Goal: Information Seeking & Learning: Learn about a topic

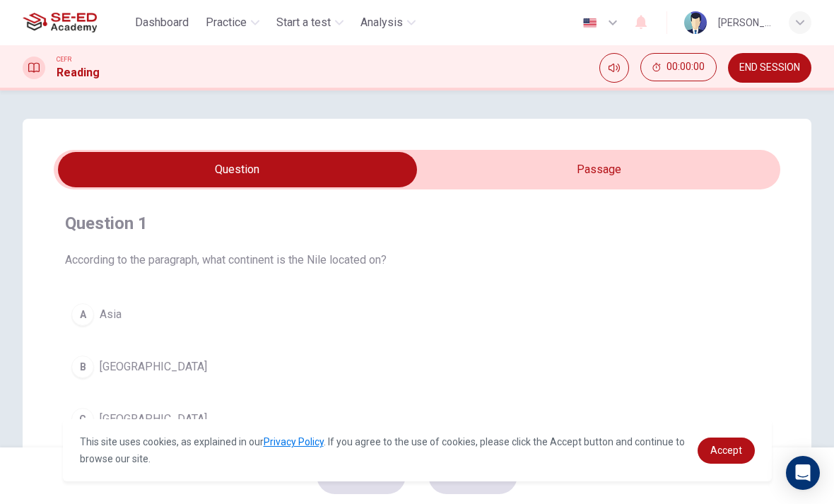
click at [791, 18] on div "button" at bounding box center [799, 22] width 23 height 23
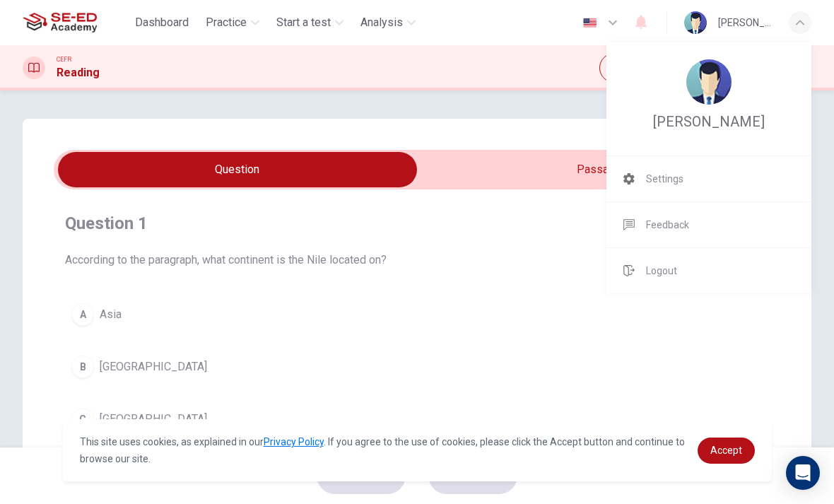
click at [704, 73] on img at bounding box center [708, 81] width 45 height 45
click at [695, 177] on li "Settings" at bounding box center [708, 178] width 205 height 45
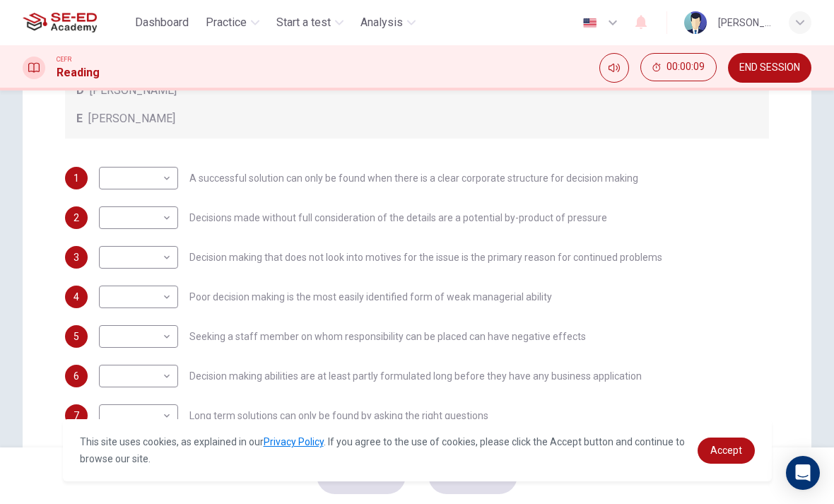
scroll to position [319, 0]
click at [163, 175] on body "This site uses cookies, as explained in our Privacy Policy . If you agree to th…" at bounding box center [417, 252] width 834 height 504
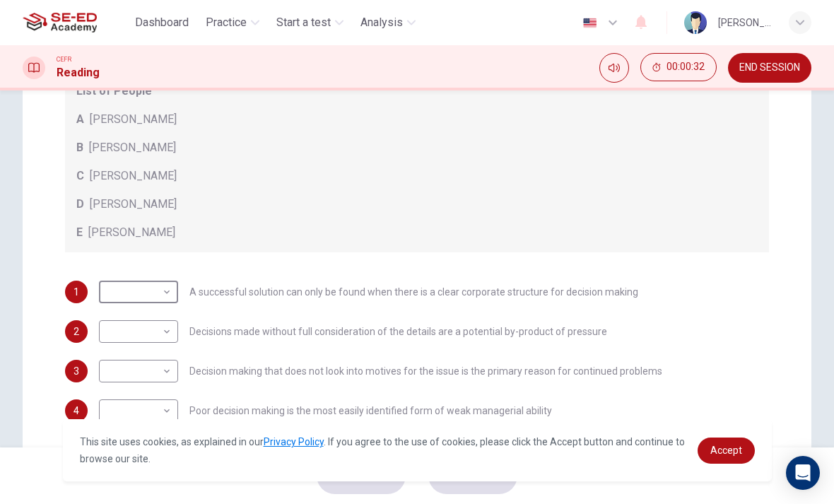
scroll to position [54, 0]
click at [164, 302] on body "This site uses cookies, as explained in our Privacy Policy . If you agree to th…" at bounding box center [417, 252] width 834 height 504
click at [146, 358] on li "C" at bounding box center [138, 359] width 79 height 23
type input "C"
click at [148, 341] on body "This site uses cookies, as explained in our Privacy Policy . If you agree to th…" at bounding box center [417, 252] width 834 height 504
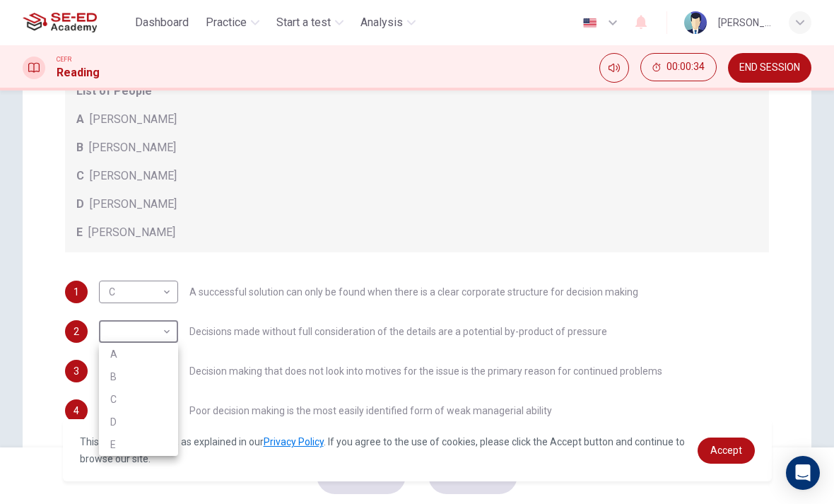
click at [154, 353] on li "A" at bounding box center [138, 354] width 79 height 23
type input "A"
click at [150, 371] on body "This site uses cookies, as explained in our Privacy Policy . If you agree to th…" at bounding box center [417, 252] width 834 height 504
click at [144, 414] on li "B" at bounding box center [138, 413] width 79 height 23
type input "B"
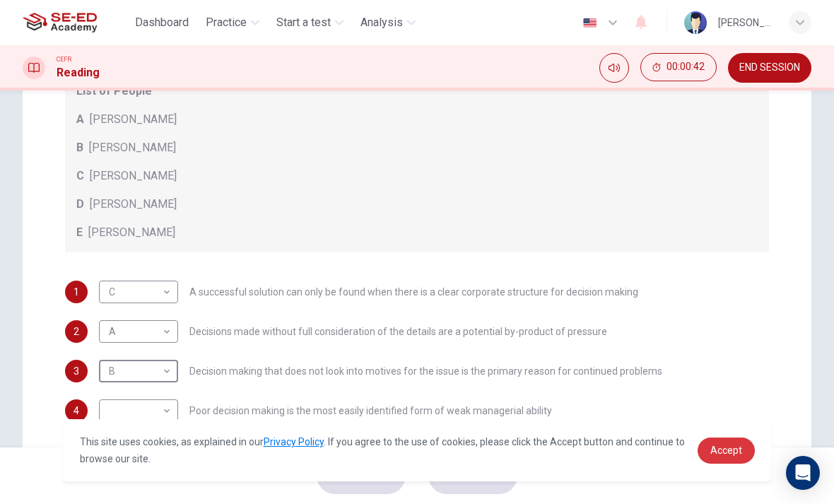
click at [721, 454] on span "Accept" at bounding box center [726, 449] width 32 height 11
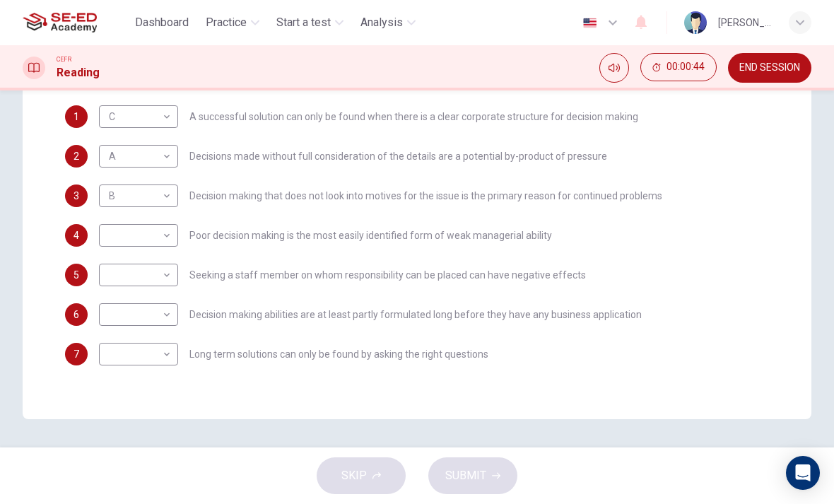
scroll to position [381, 0]
click at [146, 247] on body "This site uses cookies, as explained in our Privacy Policy . If you agree to th…" at bounding box center [417, 252] width 834 height 504
click at [133, 322] on li "D" at bounding box center [138, 325] width 79 height 23
type input "D"
click at [155, 280] on body "This site uses cookies, as explained in our Privacy Policy . If you agree to th…" at bounding box center [417, 252] width 834 height 504
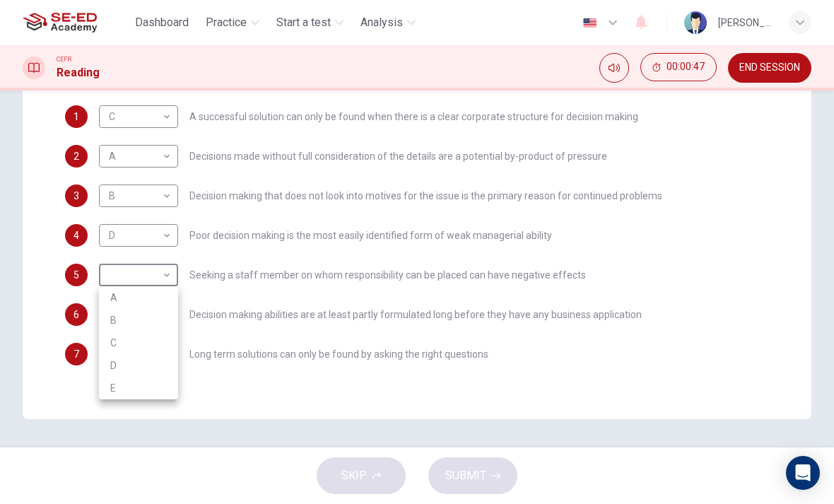
click at [141, 386] on li "E" at bounding box center [138, 388] width 79 height 23
type input "E"
click at [164, 362] on body "This site uses cookies, as explained in our Privacy Policy . If you agree to th…" at bounding box center [417, 252] width 834 height 504
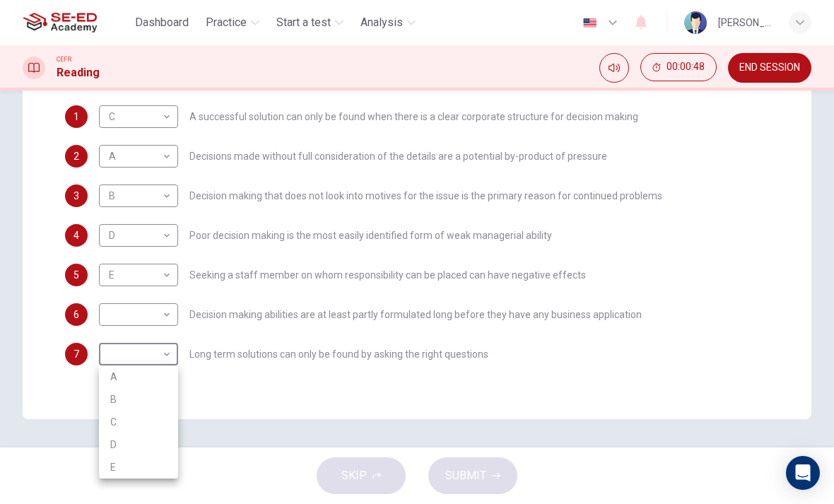
click at [153, 460] on li "E" at bounding box center [138, 467] width 79 height 23
type input "E"
click at [162, 320] on body "This site uses cookies, as explained in our Privacy Policy . If you agree to th…" at bounding box center [417, 252] width 834 height 504
click at [144, 357] on li "B" at bounding box center [138, 359] width 79 height 23
type input "B"
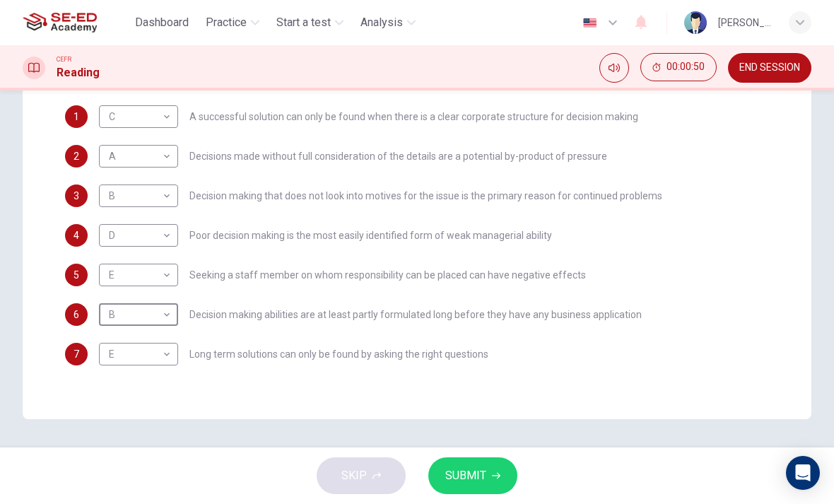
click at [486, 479] on button "SUBMIT" at bounding box center [472, 475] width 89 height 37
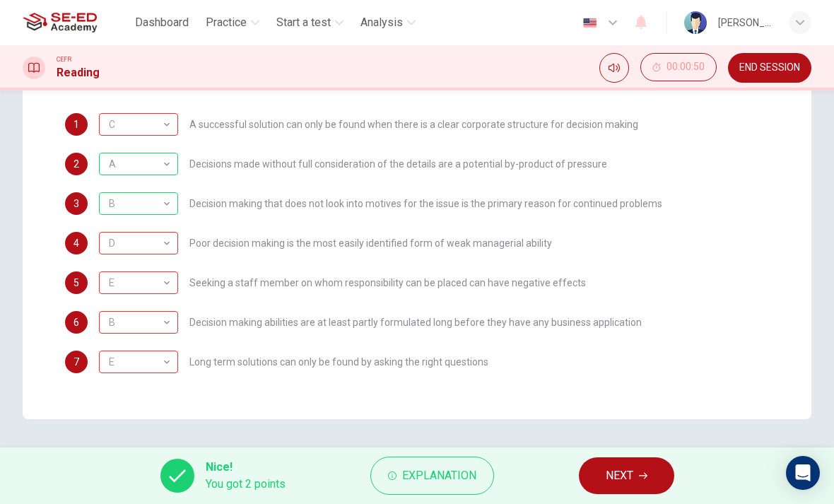
scroll to position [13, 0]
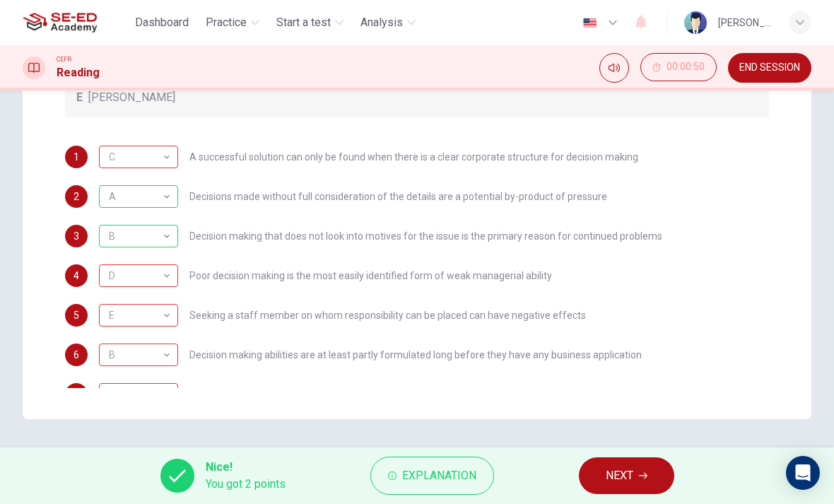
click at [634, 470] on button "NEXT" at bounding box center [626, 475] width 95 height 37
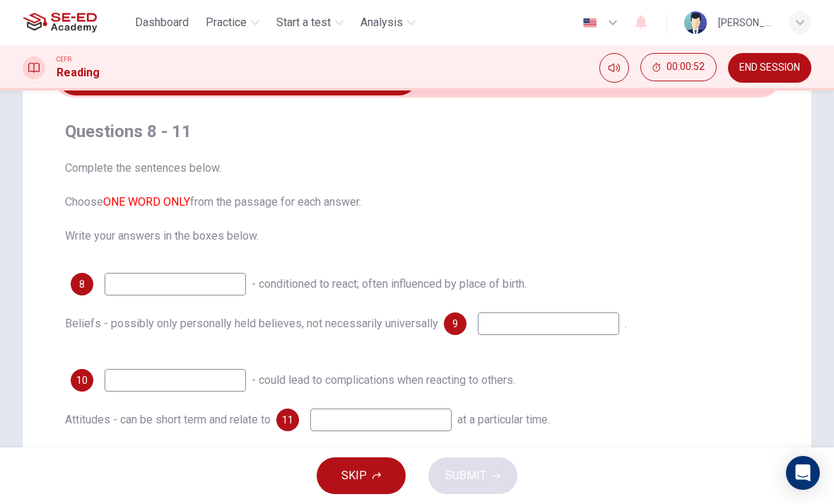
scroll to position [100, 0]
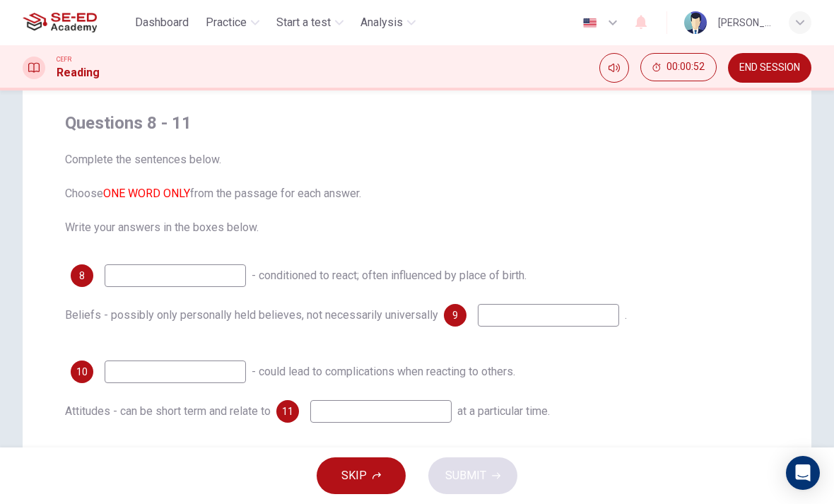
click at [215, 264] on input at bounding box center [175, 275] width 141 height 23
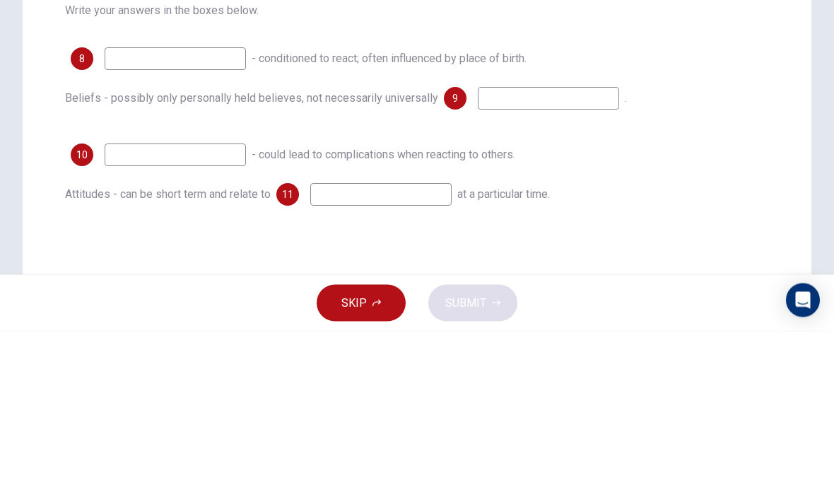
scroll to position [146, 0]
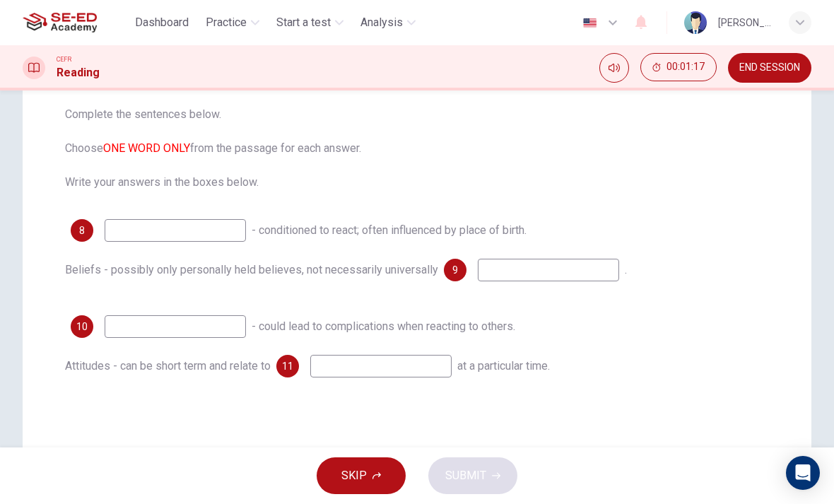
click at [366, 468] on span "SKIP" at bounding box center [353, 476] width 25 height 20
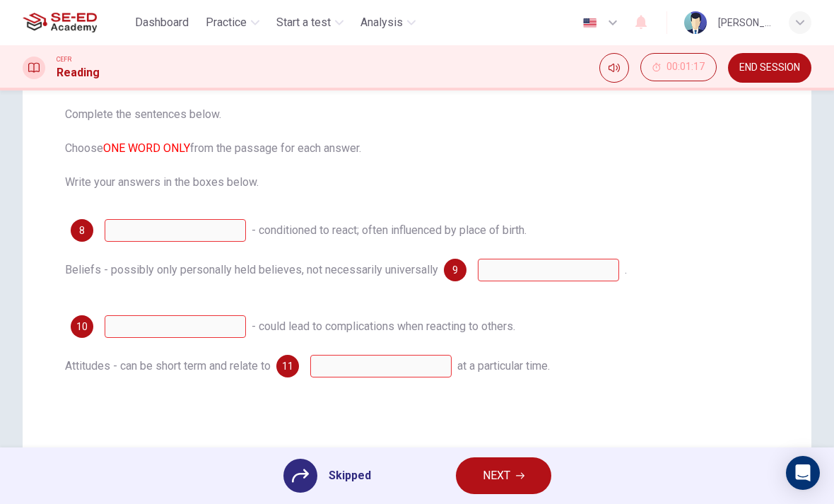
scroll to position [139, 0]
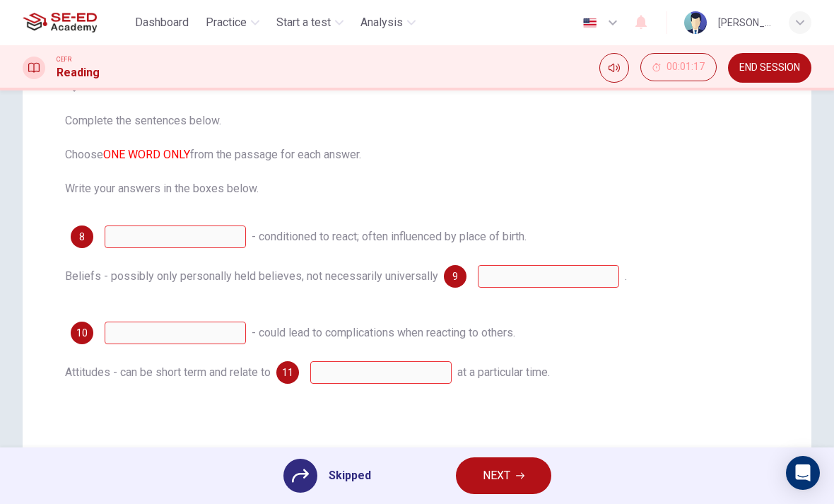
click at [301, 470] on icon at bounding box center [300, 475] width 17 height 17
click at [526, 480] on button "NEXT" at bounding box center [503, 475] width 95 height 37
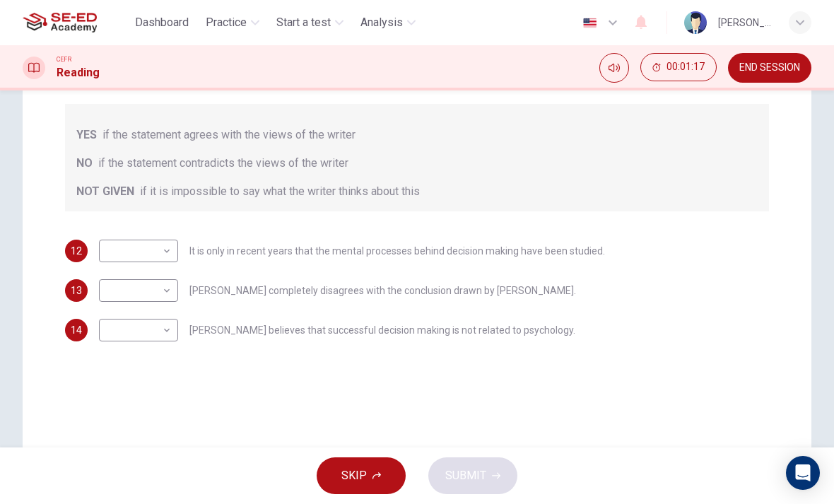
scroll to position [230, 0]
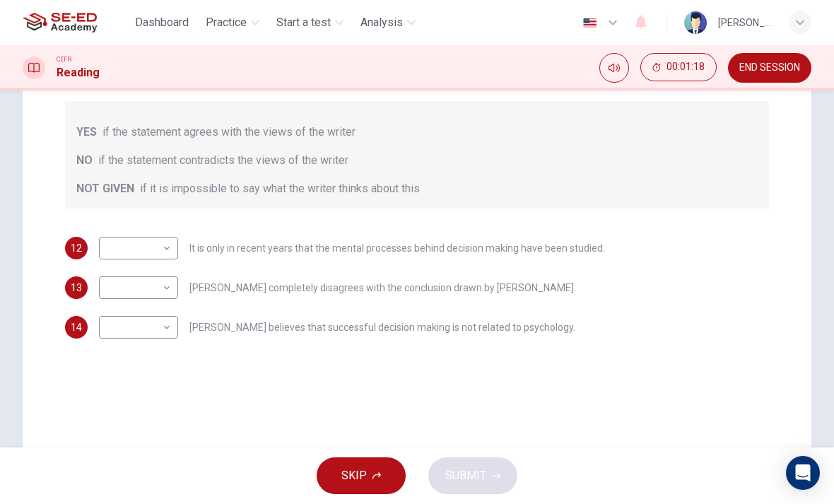
click at [153, 242] on body "This site uses cookies, as explained in our Privacy Policy . If you agree to th…" at bounding box center [417, 252] width 834 height 504
click at [155, 268] on li "YES" at bounding box center [138, 270] width 79 height 23
type input "YES"
click at [157, 289] on body "This site uses cookies, as explained in our Privacy Policy . If you agree to th…" at bounding box center [417, 252] width 834 height 504
click at [150, 353] on li "NOT GIVEN" at bounding box center [138, 355] width 79 height 23
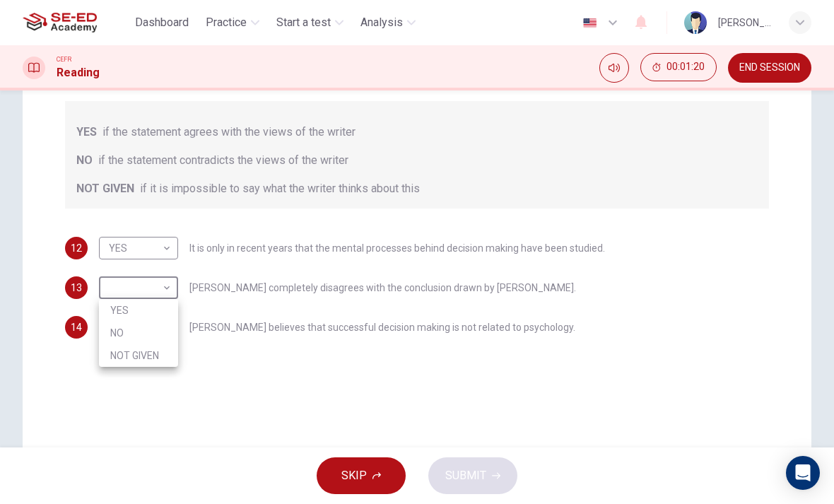
type input "NOT GIVEN"
click at [158, 320] on body "This site uses cookies, as explained in our Privacy Policy . If you agree to th…" at bounding box center [417, 252] width 834 height 504
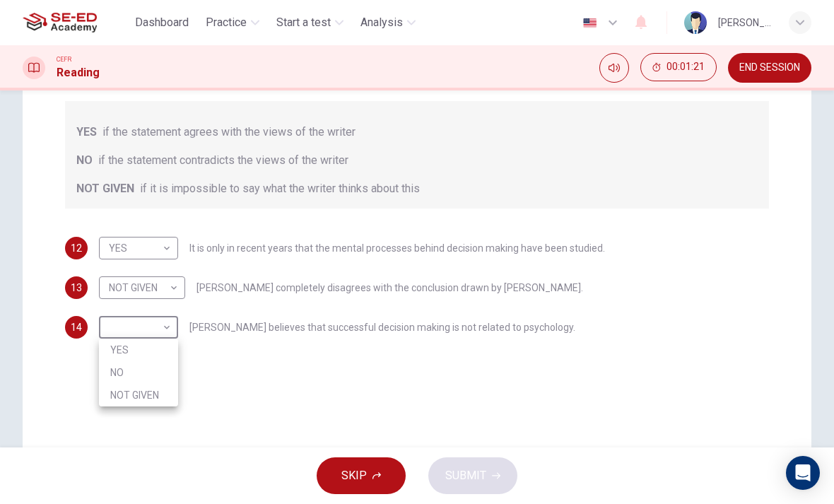
click at [147, 365] on li "NO" at bounding box center [138, 372] width 79 height 23
type input "NO"
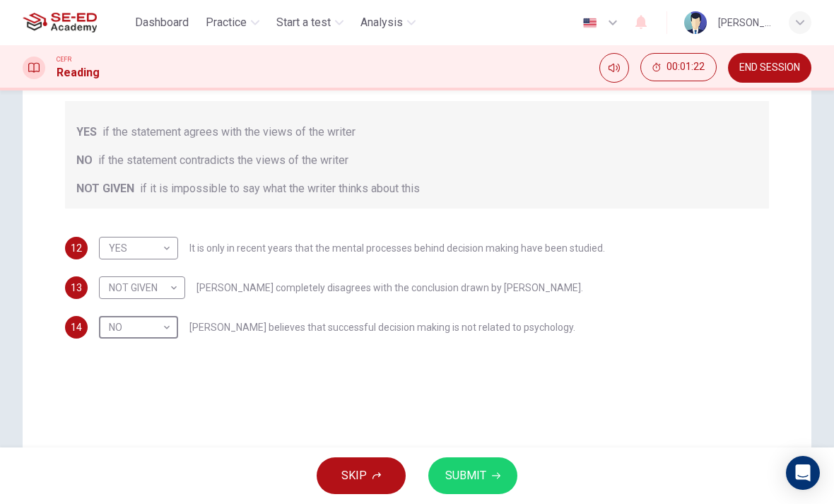
click at [466, 473] on span "SUBMIT" at bounding box center [465, 476] width 41 height 20
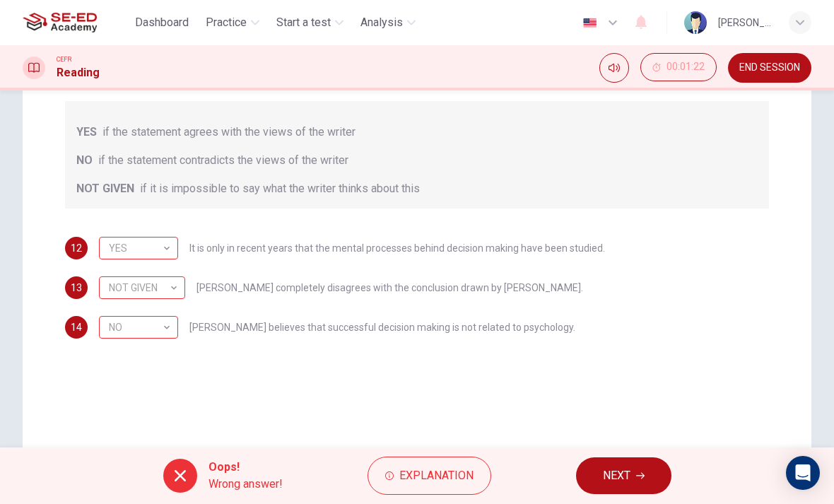
click at [622, 468] on span "NEXT" at bounding box center [617, 476] width 28 height 20
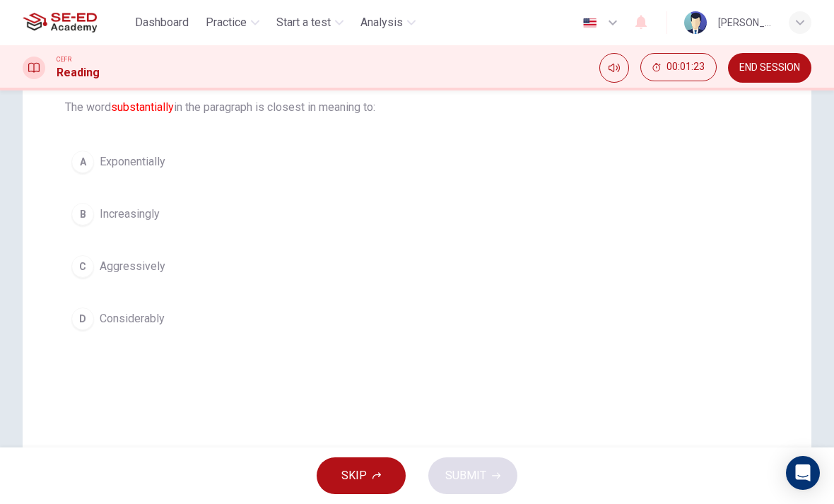
scroll to position [151, 0]
click at [153, 162] on span "Exponentially" at bounding box center [133, 163] width 66 height 17
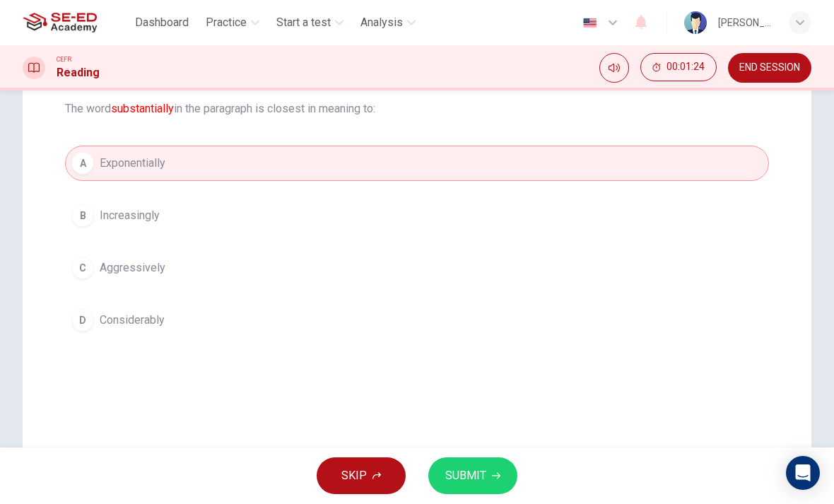
click at [468, 483] on span "SUBMIT" at bounding box center [465, 476] width 41 height 20
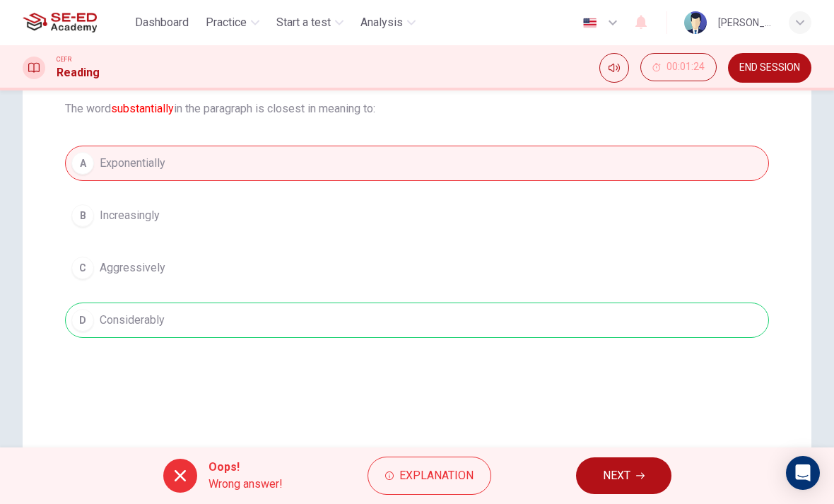
click at [623, 463] on button "NEXT" at bounding box center [623, 475] width 95 height 37
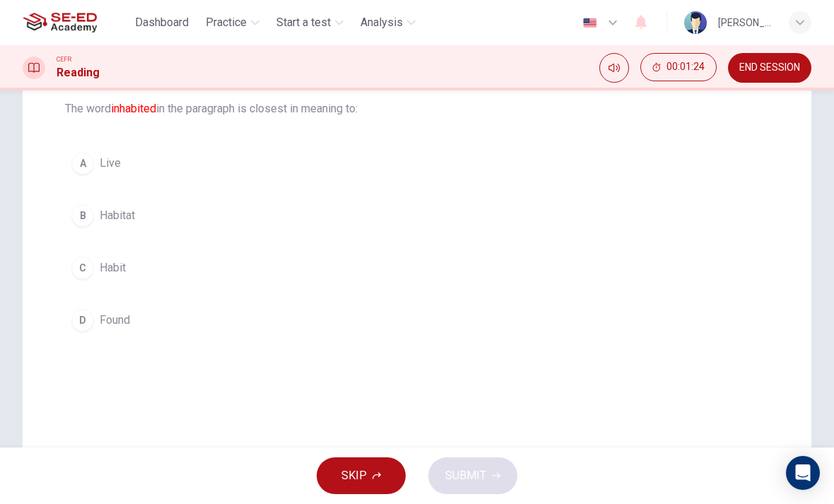
click at [207, 276] on button "C Habit" at bounding box center [417, 267] width 704 height 35
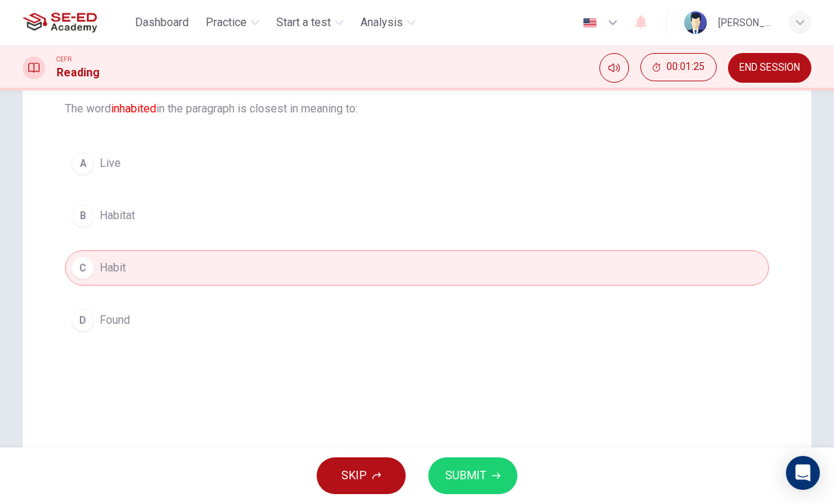
click at [506, 464] on button "SUBMIT" at bounding box center [472, 475] width 89 height 37
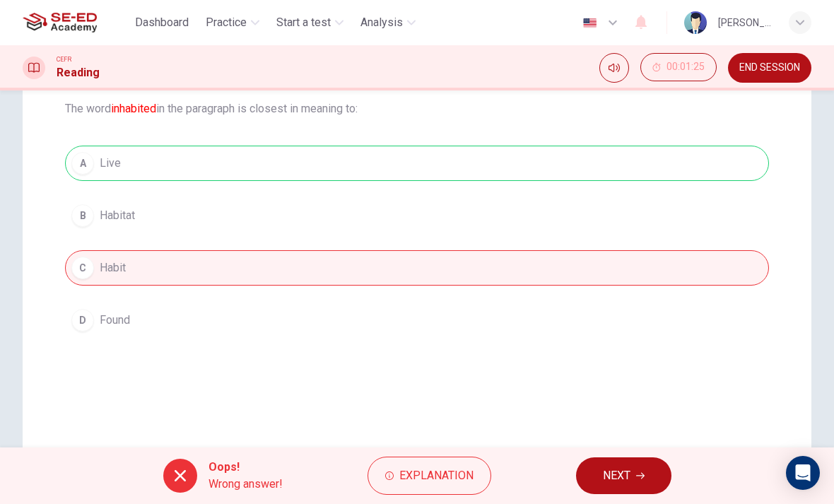
click at [628, 478] on span "NEXT" at bounding box center [617, 476] width 28 height 20
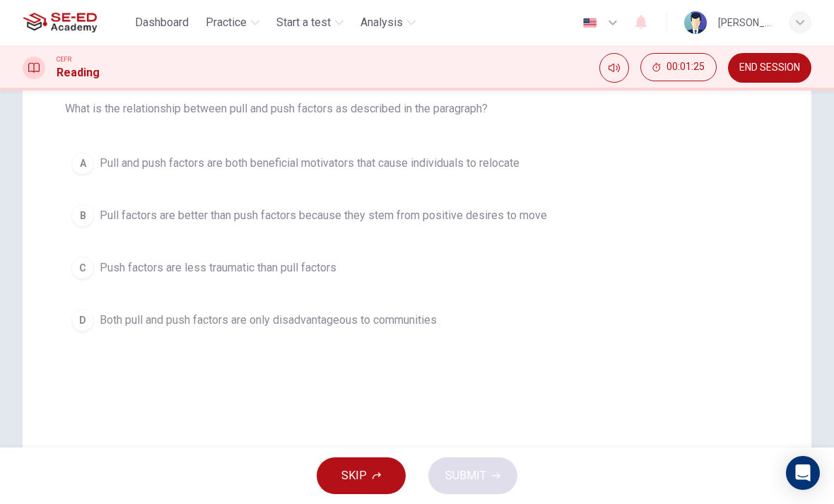
click at [365, 138] on div "Question 17 What is the relationship between pull and push factors as described…" at bounding box center [417, 199] width 726 height 300
click at [309, 206] on button "B Pull factors are better than push factors because they stem from positive des…" at bounding box center [417, 215] width 704 height 35
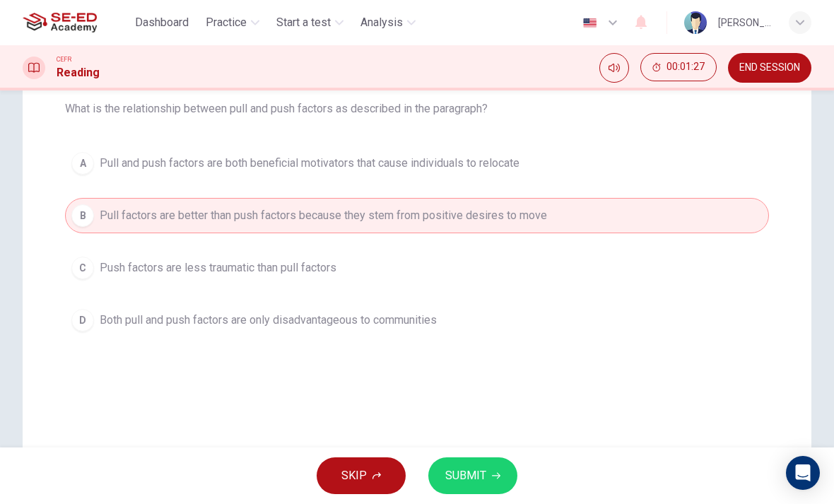
click at [460, 471] on span "SUBMIT" at bounding box center [465, 476] width 41 height 20
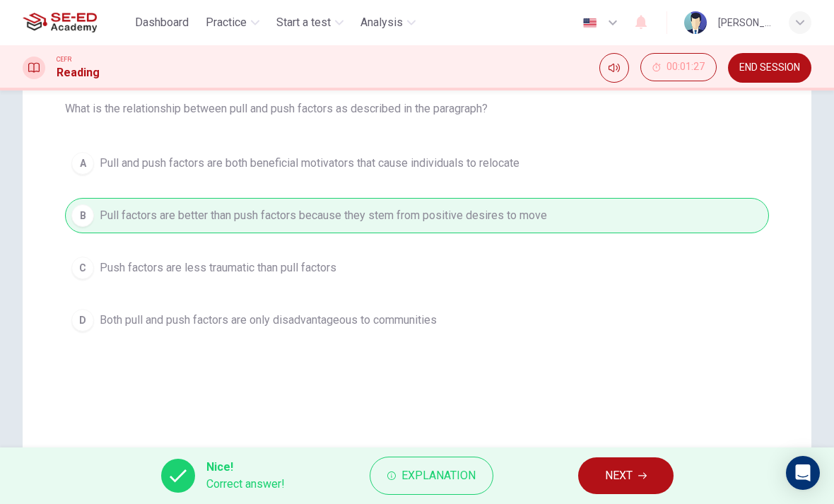
click at [606, 465] on button "NEXT" at bounding box center [625, 475] width 95 height 37
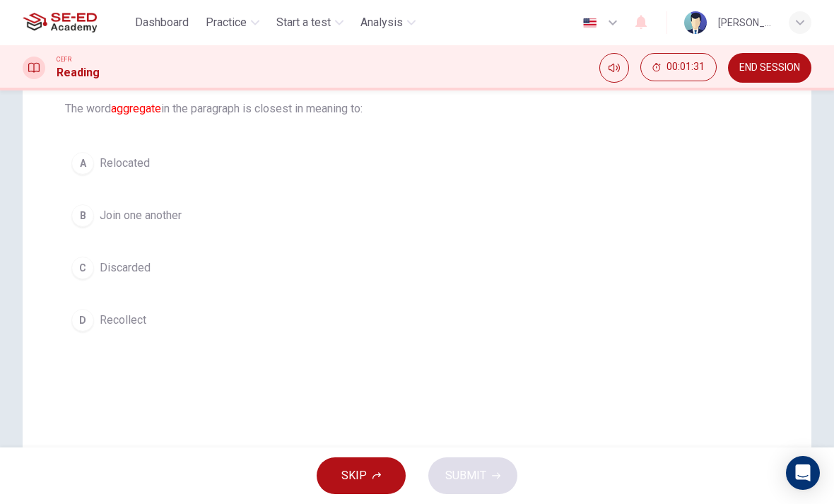
click at [144, 251] on button "C Discarded" at bounding box center [417, 267] width 704 height 35
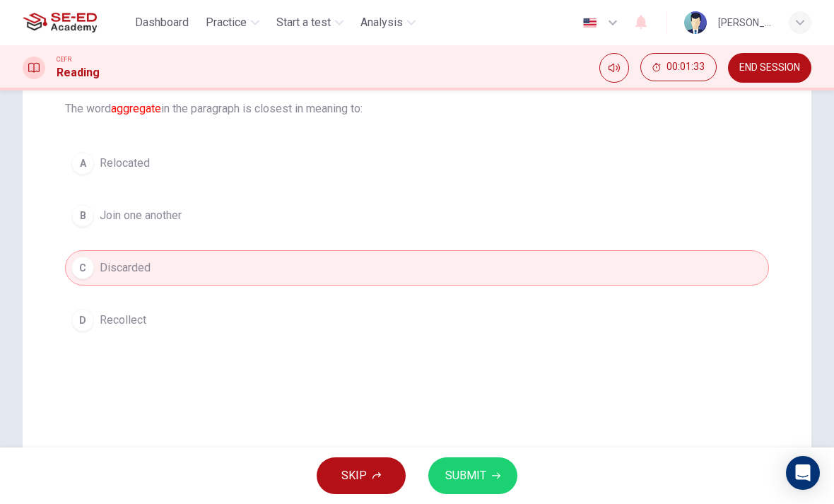
click at [496, 462] on button "SUBMIT" at bounding box center [472, 475] width 89 height 37
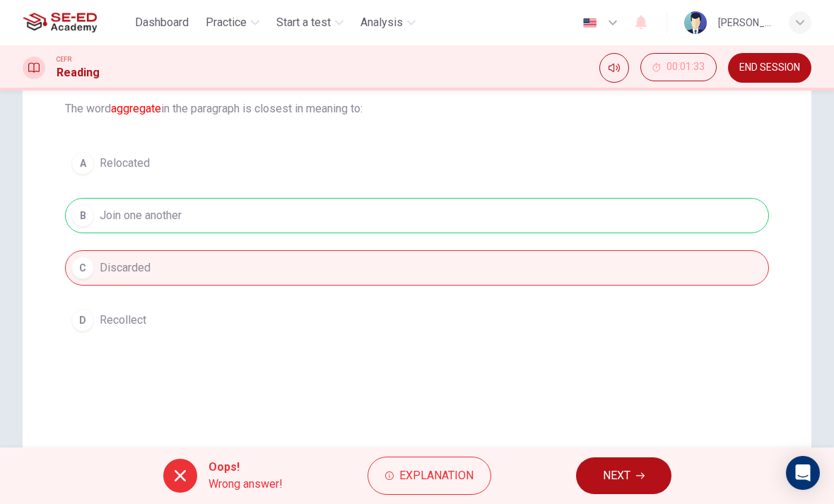
click at [618, 461] on button "NEXT" at bounding box center [623, 475] width 95 height 37
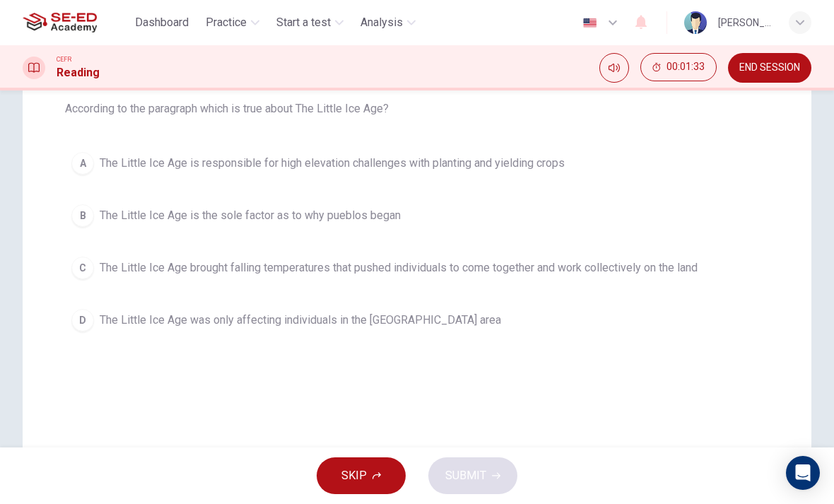
click at [273, 261] on span "The Little Ice Age brought falling temperatures that pushed individuals to come…" at bounding box center [399, 267] width 598 height 17
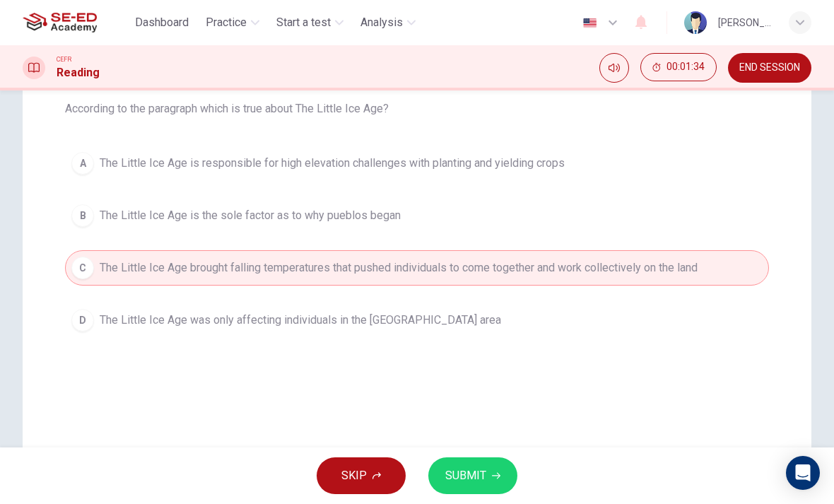
click at [473, 466] on span "SUBMIT" at bounding box center [465, 476] width 41 height 20
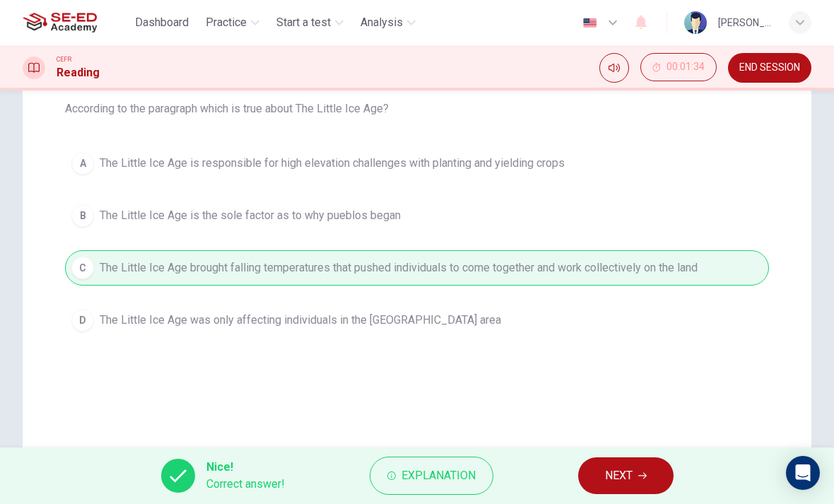
click at [610, 487] on button "NEXT" at bounding box center [625, 475] width 95 height 37
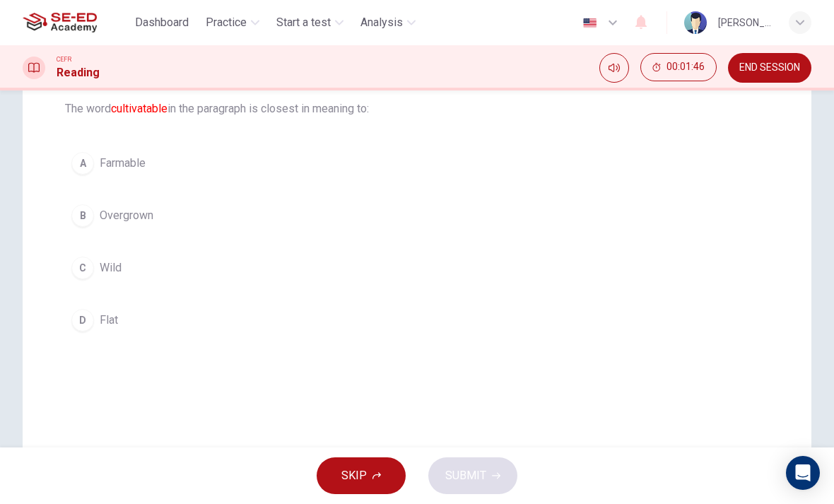
click at [102, 317] on span "Flat" at bounding box center [109, 320] width 18 height 17
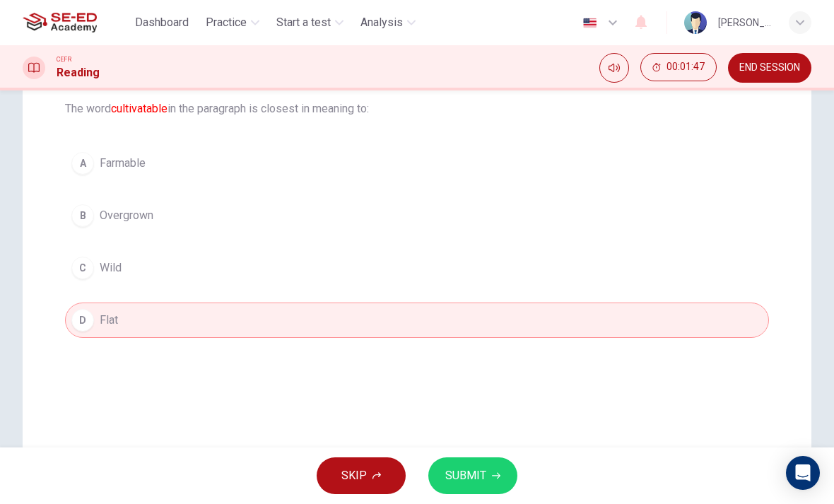
click at [491, 489] on button "SUBMIT" at bounding box center [472, 475] width 89 height 37
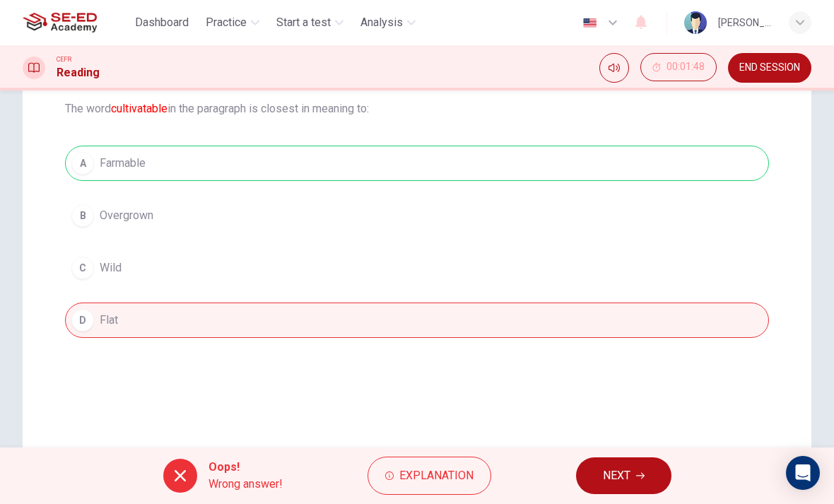
click at [618, 484] on span "NEXT" at bounding box center [617, 476] width 28 height 20
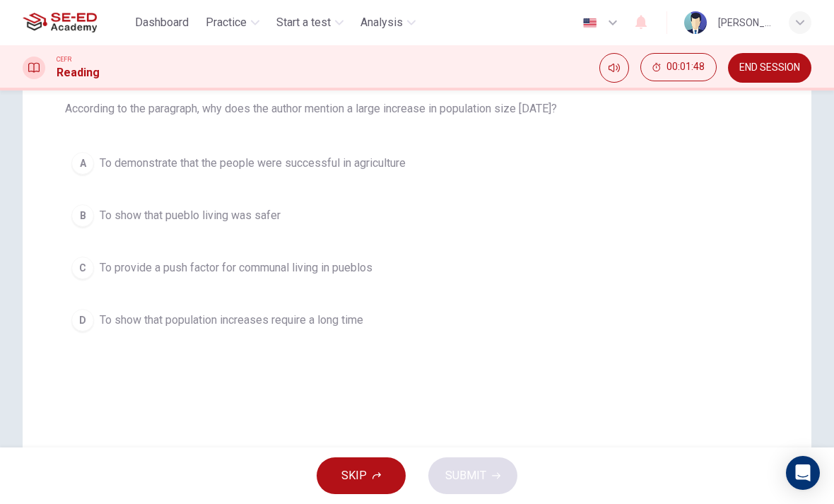
click at [236, 274] on span "To provide a push factor for communal living in pueblos" at bounding box center [236, 267] width 273 height 17
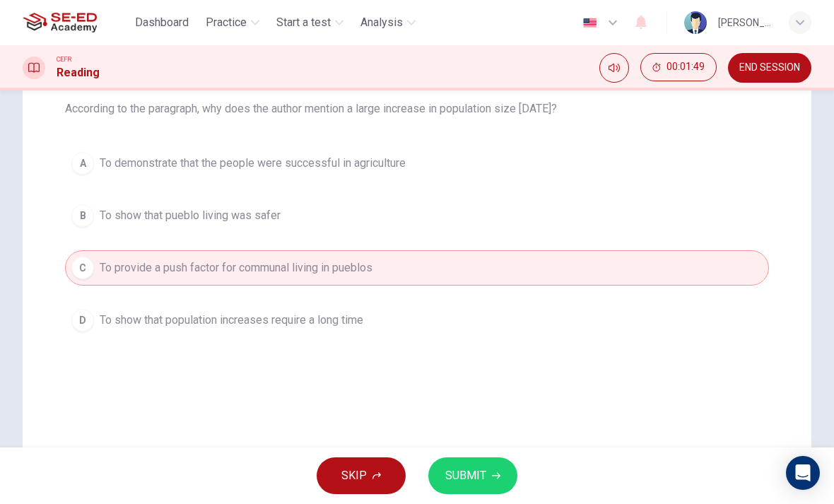
click at [484, 457] on button "SUBMIT" at bounding box center [472, 475] width 89 height 37
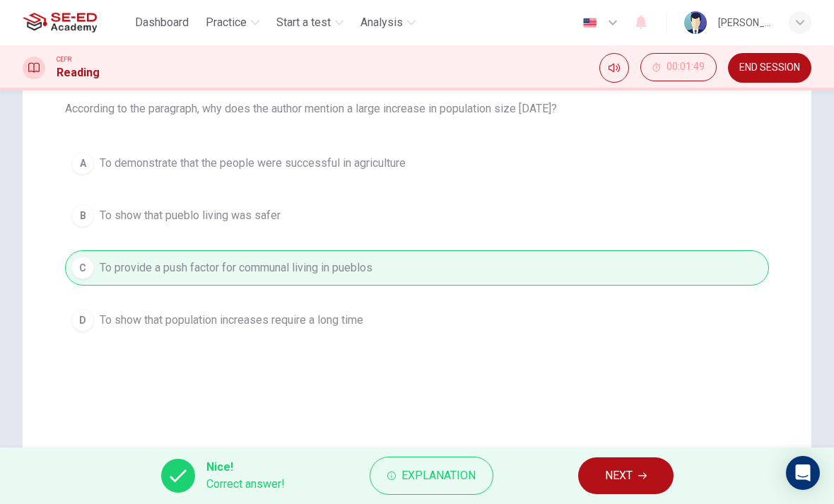
click at [642, 469] on button "NEXT" at bounding box center [625, 475] width 95 height 37
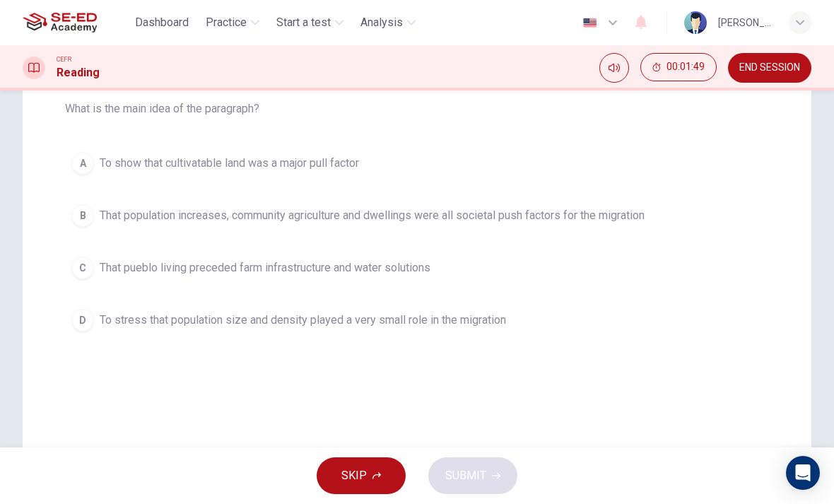
click at [365, 205] on button "B That population increases, community agriculture and dwellings were all socie…" at bounding box center [417, 215] width 704 height 35
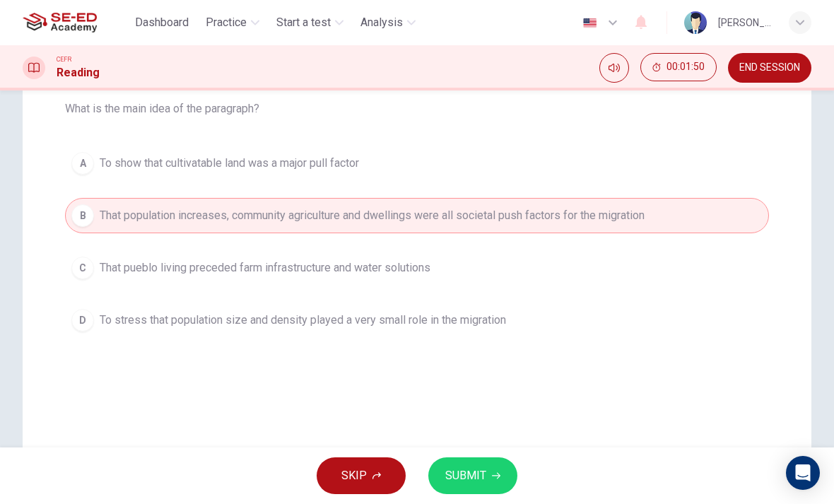
click at [495, 459] on button "SUBMIT" at bounding box center [472, 475] width 89 height 37
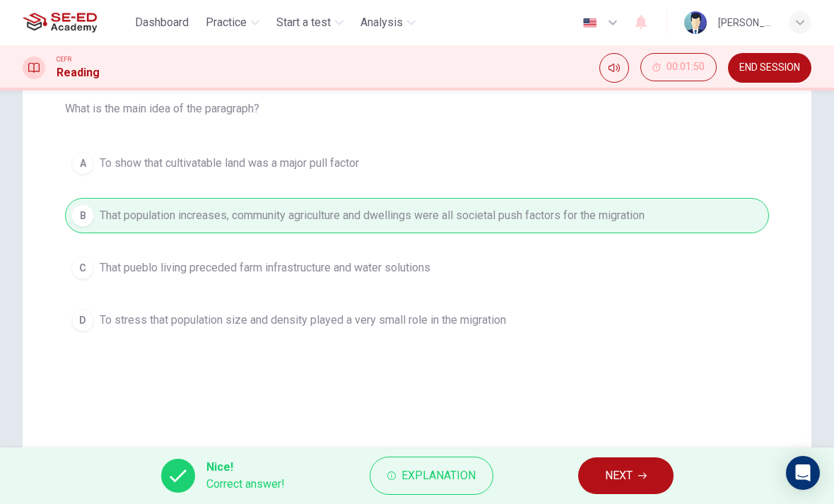
click at [627, 490] on button "NEXT" at bounding box center [625, 475] width 95 height 37
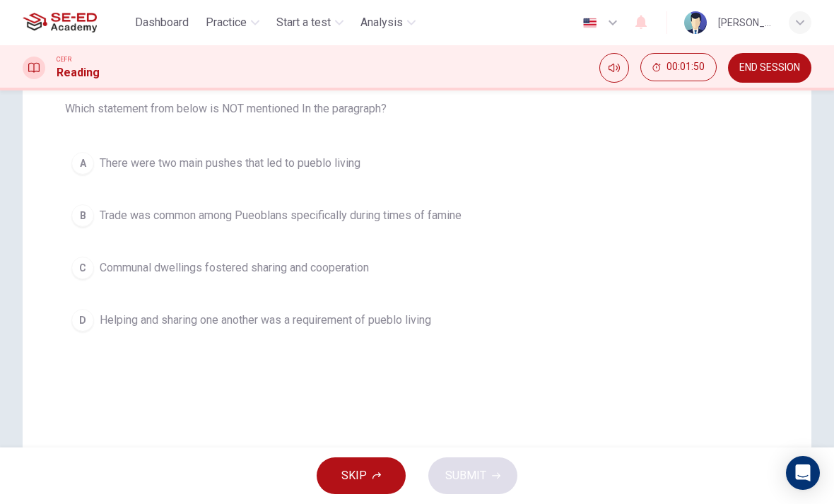
click at [226, 269] on span "Communal dwellings fostered sharing and cooperation" at bounding box center [234, 267] width 269 height 17
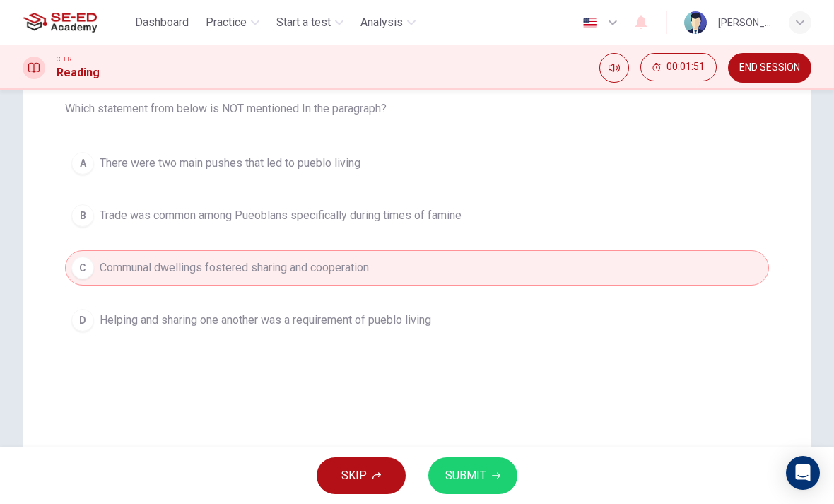
click at [533, 461] on div "SKIP SUBMIT" at bounding box center [417, 475] width 834 height 57
click at [492, 472] on icon "button" at bounding box center [496, 475] width 8 height 8
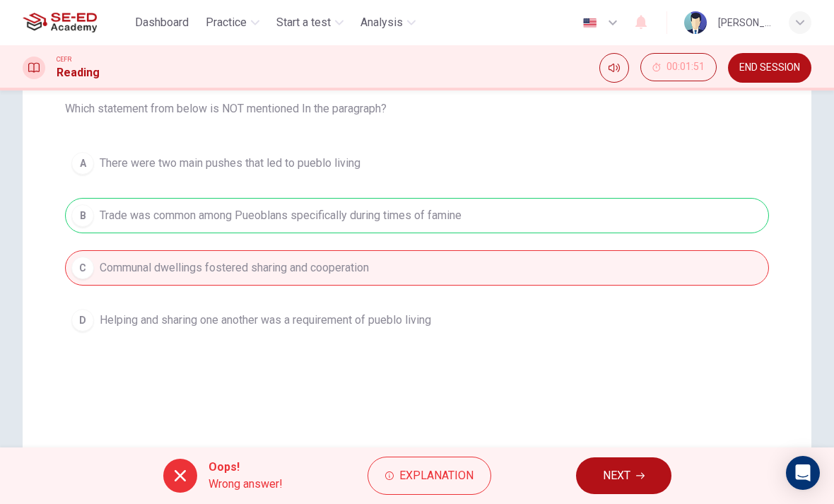
click at [664, 469] on button "NEXT" at bounding box center [623, 475] width 95 height 37
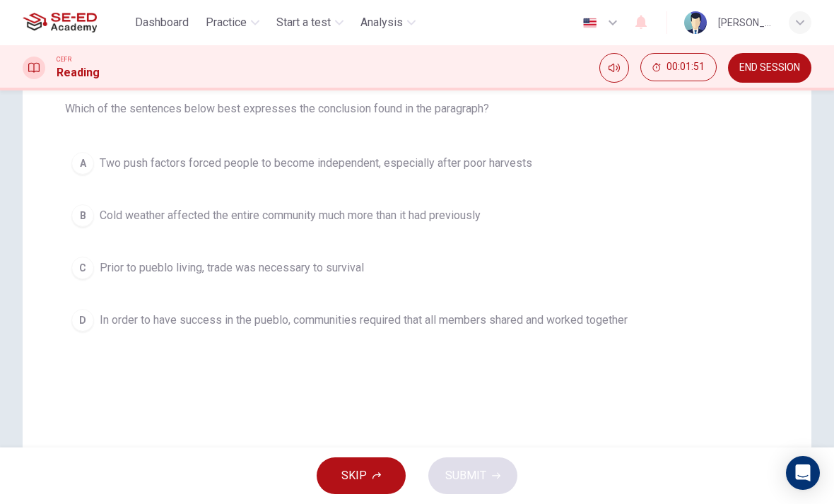
click at [306, 316] on span "In order to have success in the pueblo, communities required that all members s…" at bounding box center [364, 320] width 528 height 17
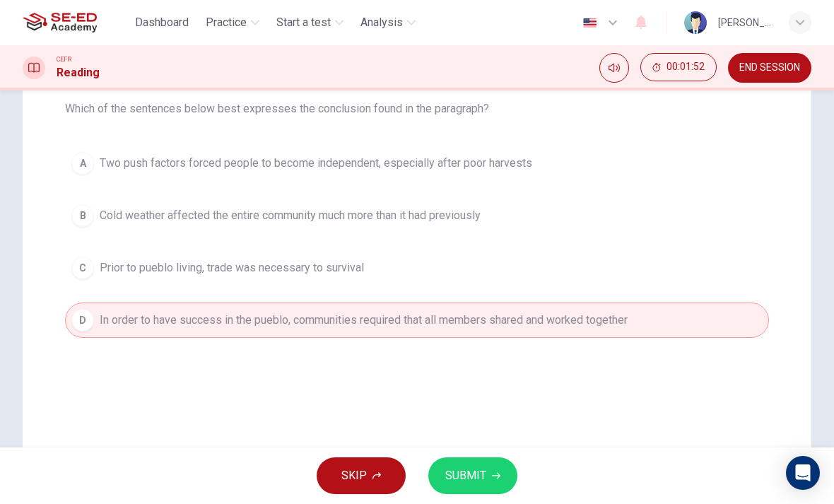
click at [479, 480] on span "SUBMIT" at bounding box center [465, 476] width 41 height 20
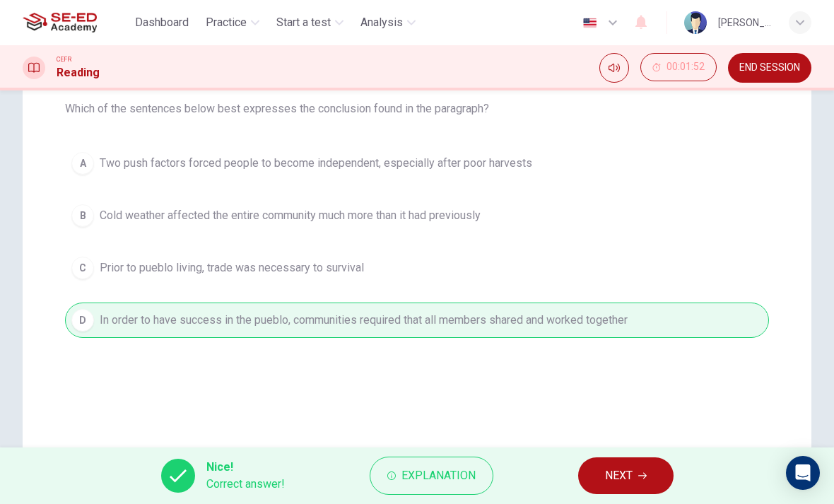
click at [621, 480] on span "NEXT" at bounding box center [619, 476] width 28 height 20
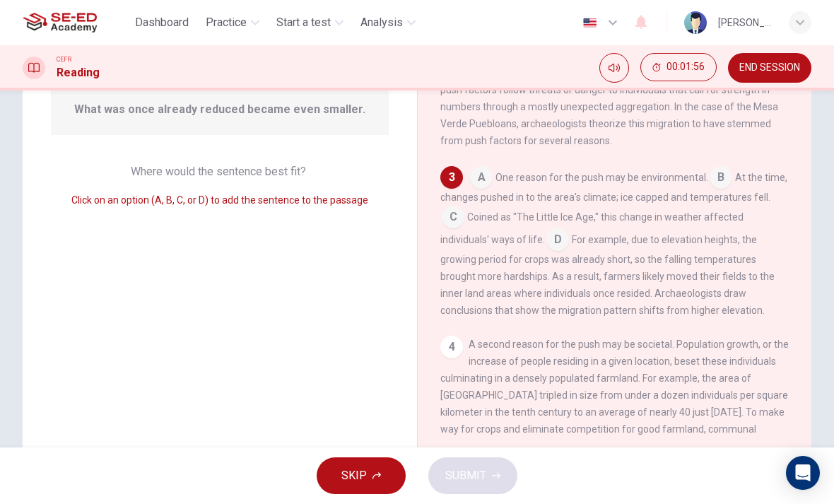
scroll to position [207, 0]
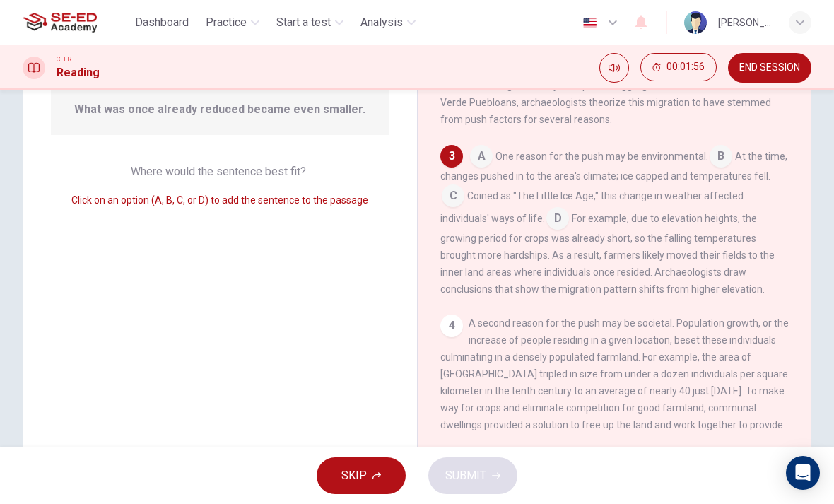
click at [491, 154] on input at bounding box center [481, 157] width 23 height 23
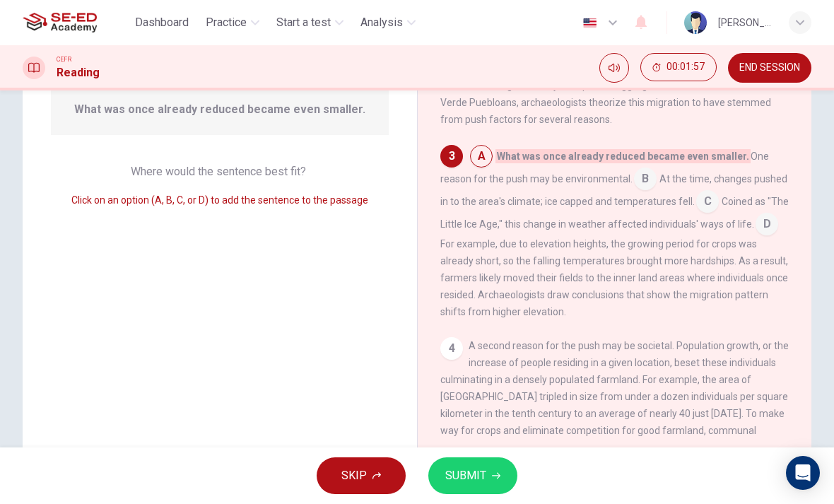
click at [555, 195] on span "At the time, changes pushed in to the area's climate; ice capped and temperatur…" at bounding box center [613, 190] width 347 height 34
click at [485, 345] on span "A second reason for the push may be societal. Population growth, or the increas…" at bounding box center [614, 430] width 348 height 181
click at [450, 348] on div "4" at bounding box center [451, 348] width 23 height 23
click at [610, 331] on div "1 Leaving their households behind, families in the [GEOGRAPHIC_DATA] area of th…" at bounding box center [623, 233] width 367 height 406
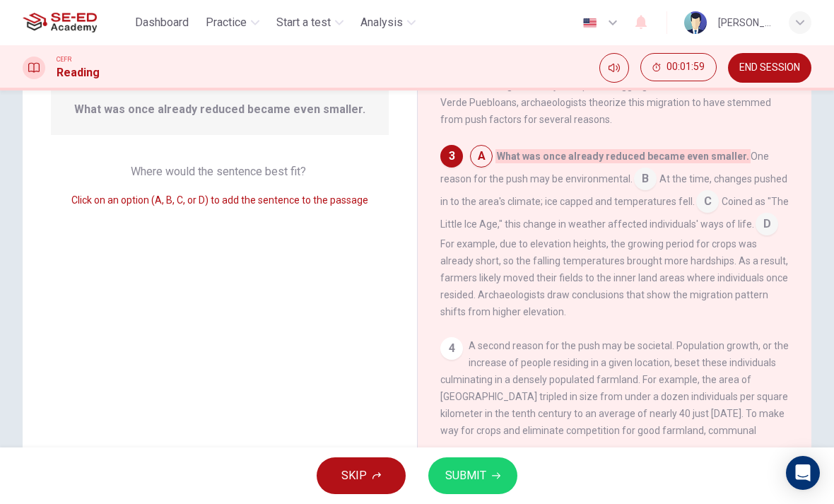
click at [471, 163] on input at bounding box center [481, 157] width 23 height 23
click at [637, 170] on input at bounding box center [645, 180] width 23 height 23
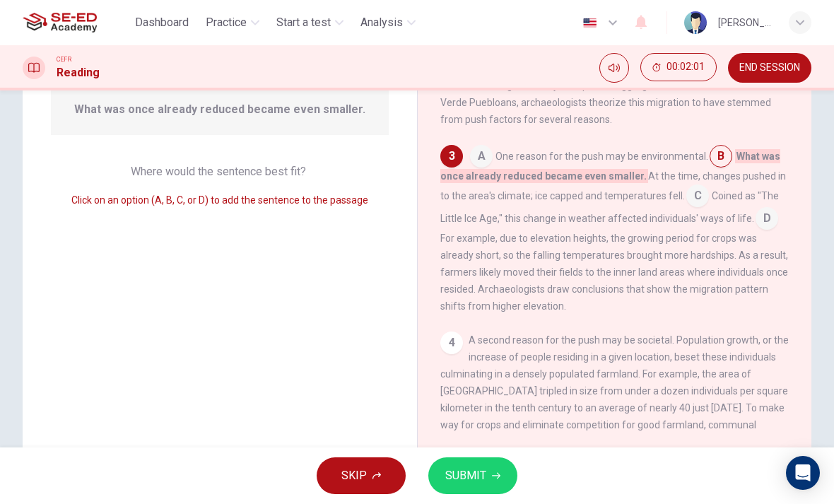
click at [774, 218] on input at bounding box center [766, 219] width 23 height 23
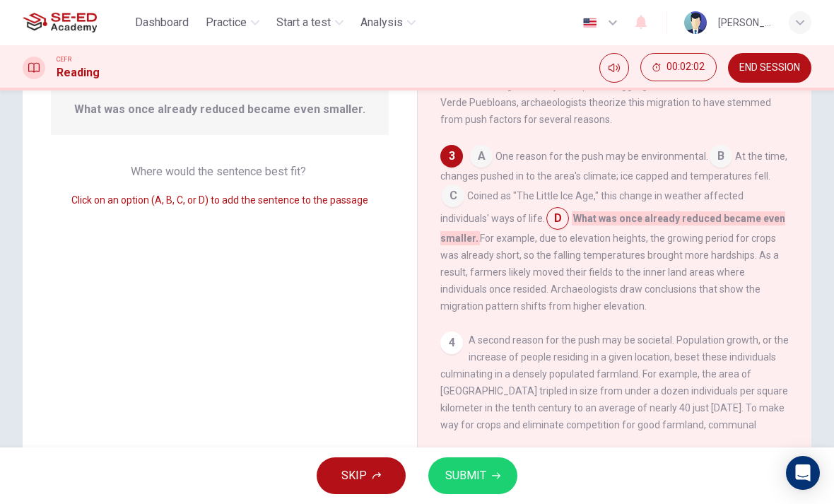
click at [488, 489] on button "SUBMIT" at bounding box center [472, 475] width 89 height 37
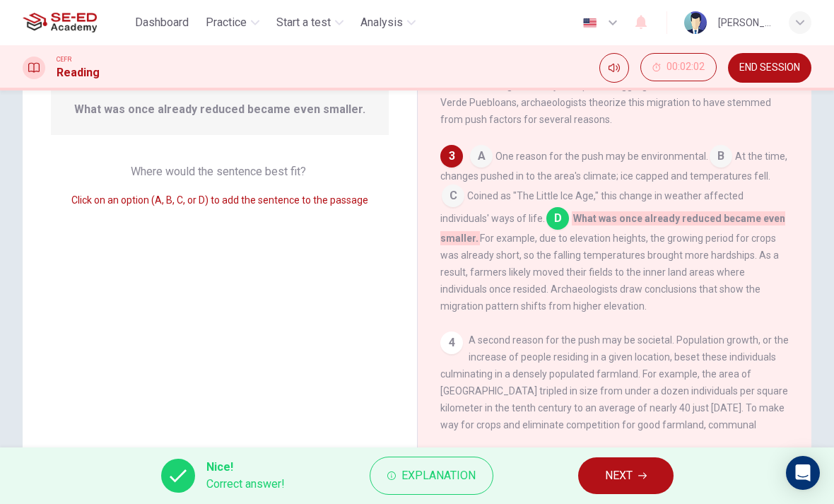
click at [622, 471] on span "NEXT" at bounding box center [619, 476] width 28 height 20
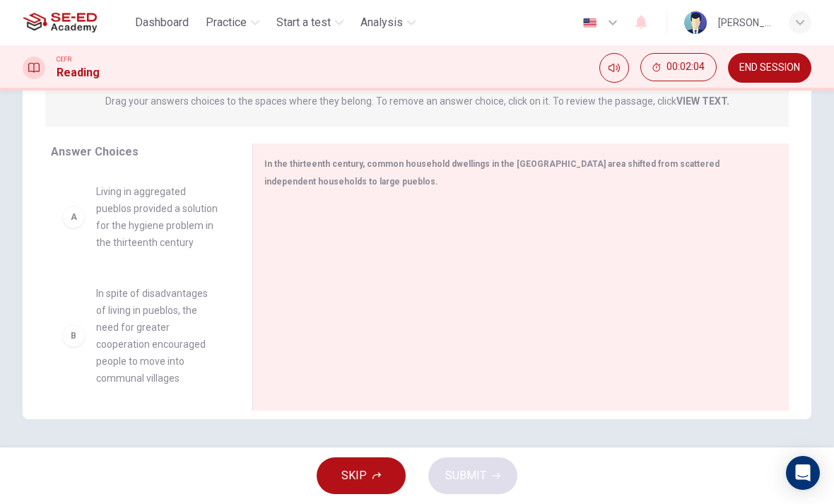
scroll to position [191, 0]
click at [135, 319] on span "In spite of disadvantages of living in pueblos, the need for greater cooperatio…" at bounding box center [157, 336] width 122 height 102
click at [74, 326] on div "B" at bounding box center [73, 335] width 23 height 23
click at [63, 317] on div "B In spite of disadvantages of living in pueblos, the need for greater cooperat…" at bounding box center [140, 336] width 156 height 102
click at [62, 317] on div "B In spite of disadvantages of living in pueblos, the need for greater cooperat…" at bounding box center [140, 336] width 156 height 102
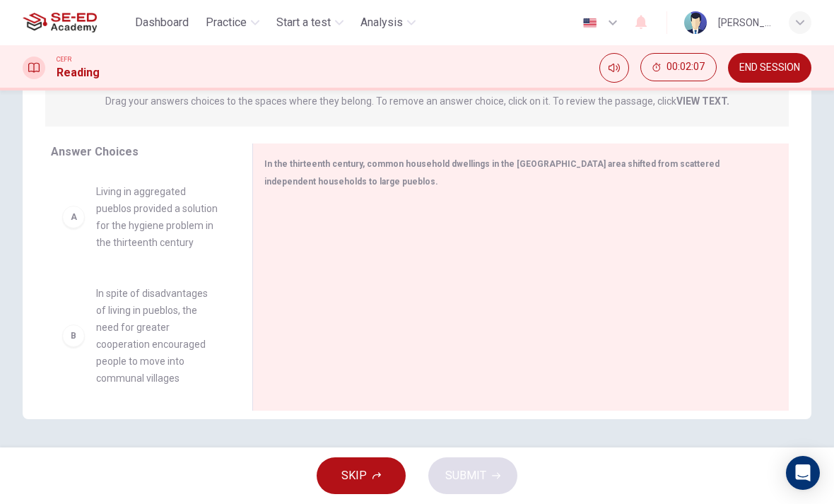
click at [63, 324] on div "B" at bounding box center [73, 335] width 23 height 23
click at [62, 324] on div "B" at bounding box center [73, 335] width 23 height 23
click at [303, 216] on div at bounding box center [515, 295] width 502 height 189
click at [349, 177] on div "In the thirteenth century, common household dwellings in the [GEOGRAPHIC_DATA] …" at bounding box center [512, 172] width 496 height 35
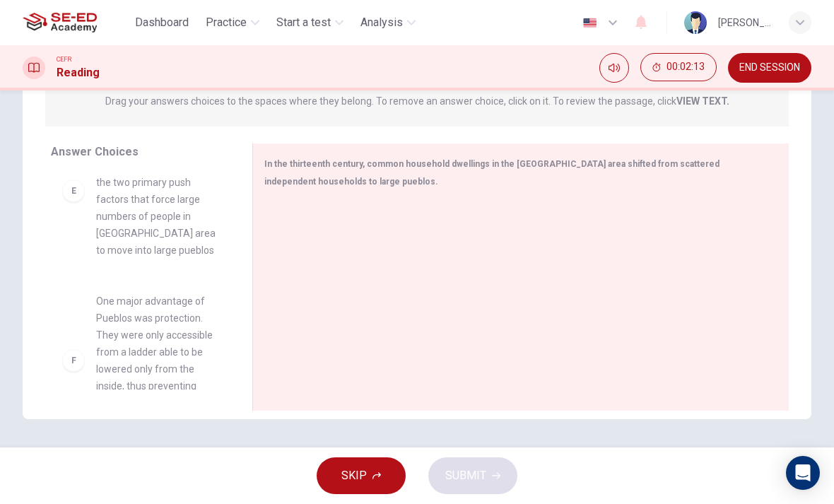
scroll to position [619, 0]
click at [289, 170] on div "In the thirteenth century, common household dwellings in the [GEOGRAPHIC_DATA] …" at bounding box center [512, 172] width 496 height 35
click at [349, 258] on div at bounding box center [515, 295] width 502 height 189
click at [377, 312] on div at bounding box center [515, 295] width 502 height 189
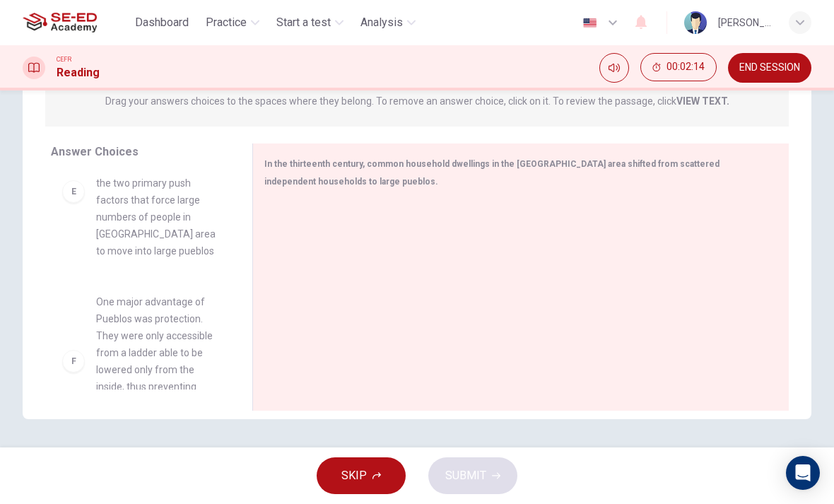
click at [362, 469] on span "SKIP" at bounding box center [353, 476] width 25 height 20
click at [75, 350] on div "F" at bounding box center [73, 361] width 23 height 23
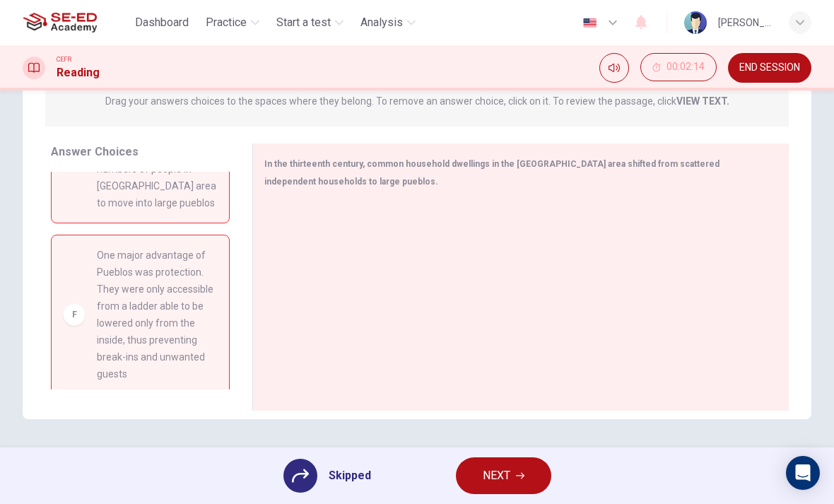
scroll to position [685, 0]
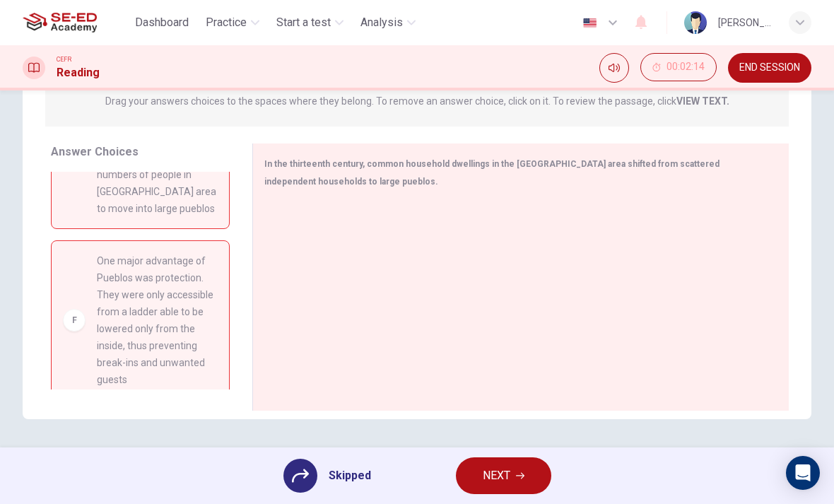
click at [509, 471] on span "NEXT" at bounding box center [497, 476] width 28 height 20
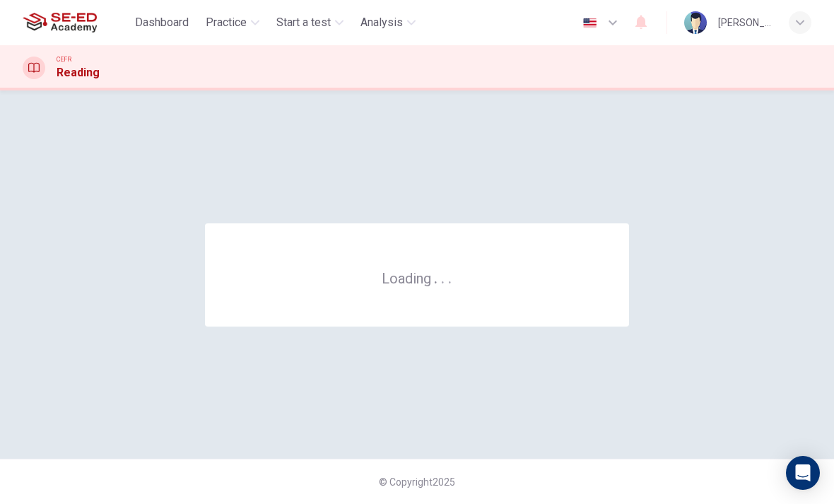
scroll to position [0, 0]
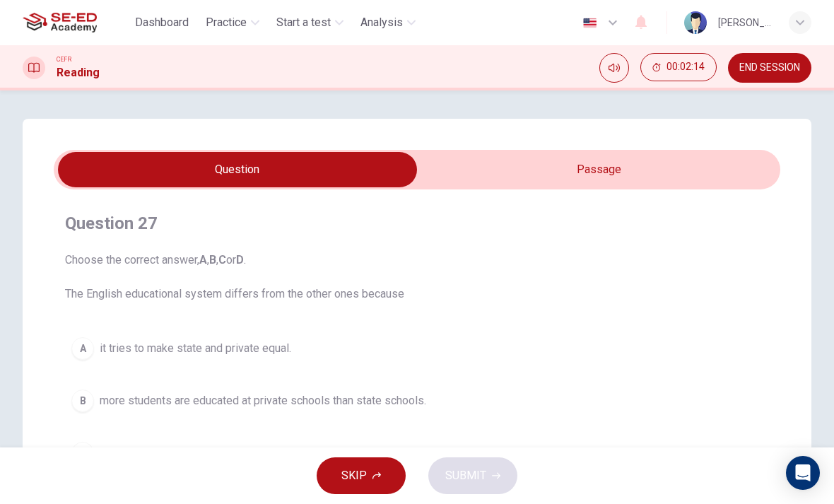
click at [171, 343] on span "it tries to make state and private equal." at bounding box center [195, 348] width 191 height 17
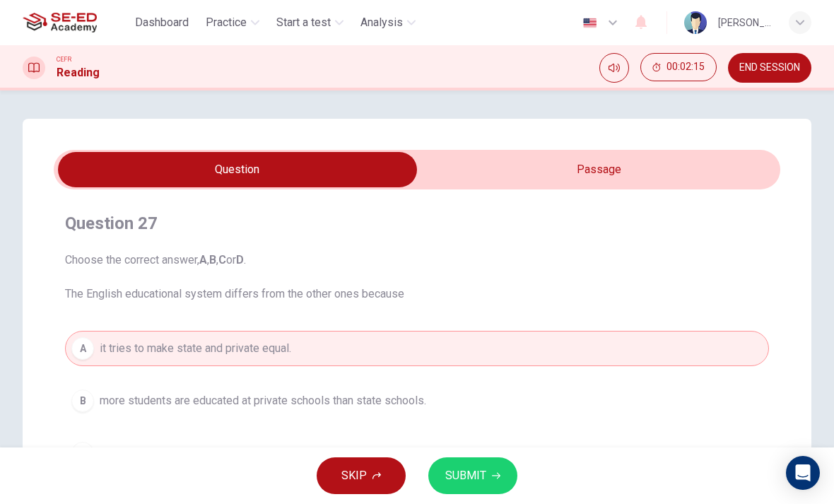
click at [463, 479] on span "SUBMIT" at bounding box center [465, 476] width 41 height 20
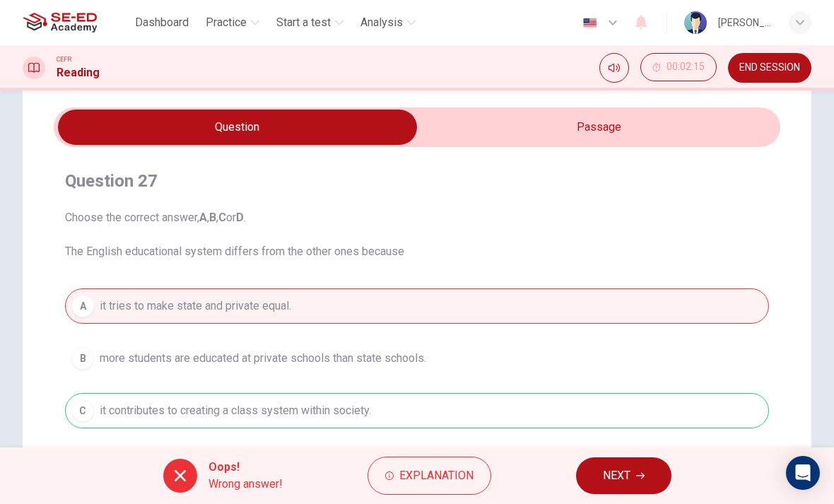
scroll to position [40, 0]
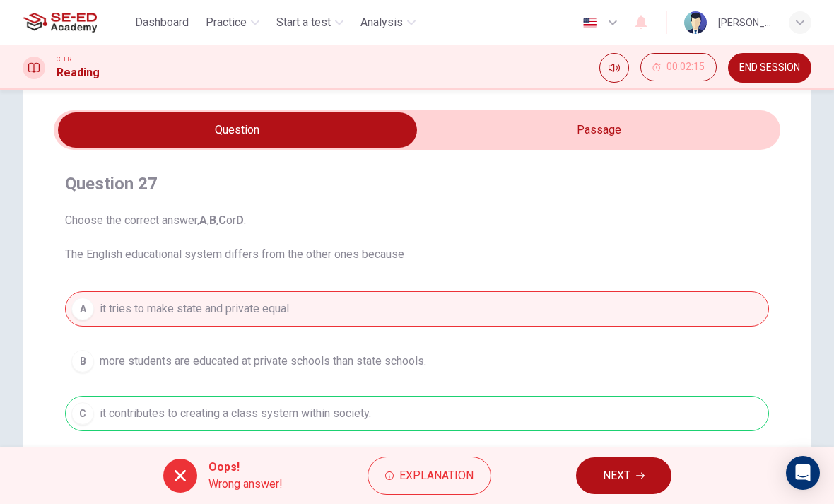
click at [608, 478] on span "NEXT" at bounding box center [617, 476] width 28 height 20
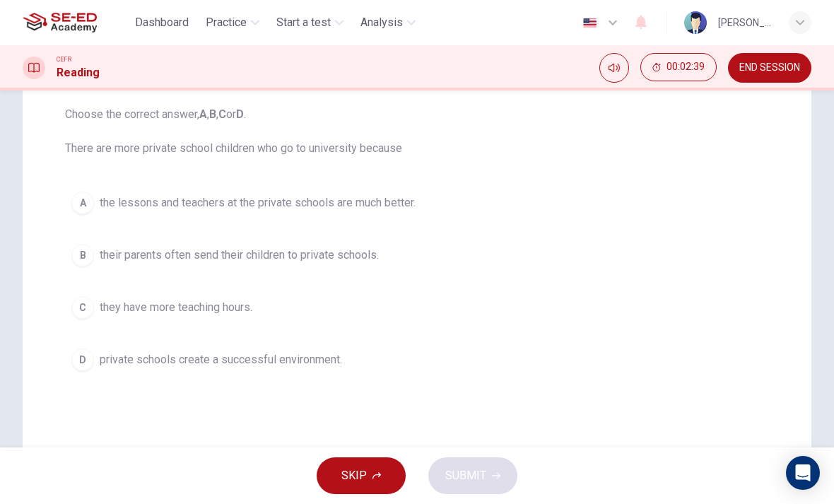
scroll to position [143, 0]
click at [148, 313] on span "they have more teaching hours." at bounding box center [176, 309] width 153 height 17
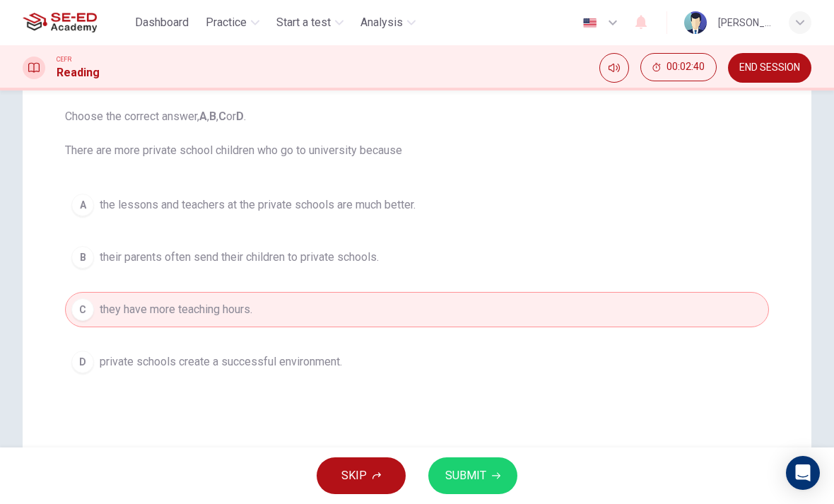
click at [510, 444] on div "Question 28 Choose the correct answer, A , B , C or D . There are more private …" at bounding box center [417, 259] width 788 height 568
click at [475, 474] on span "SUBMIT" at bounding box center [465, 476] width 41 height 20
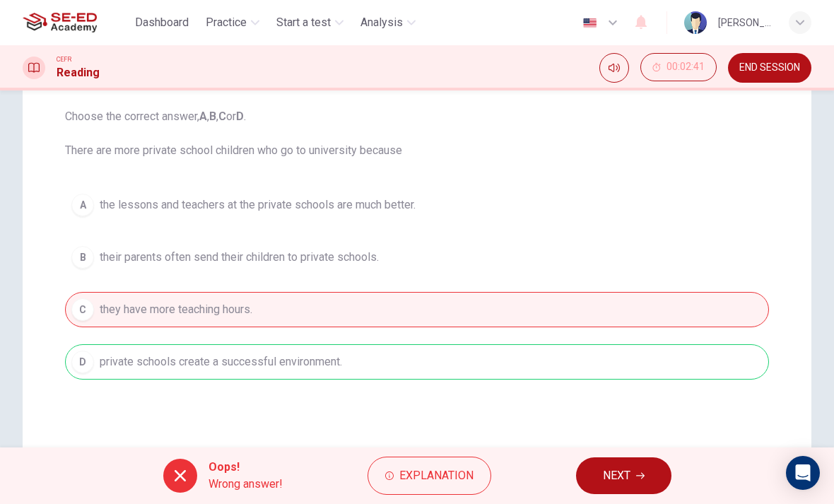
click at [625, 476] on span "NEXT" at bounding box center [617, 476] width 28 height 20
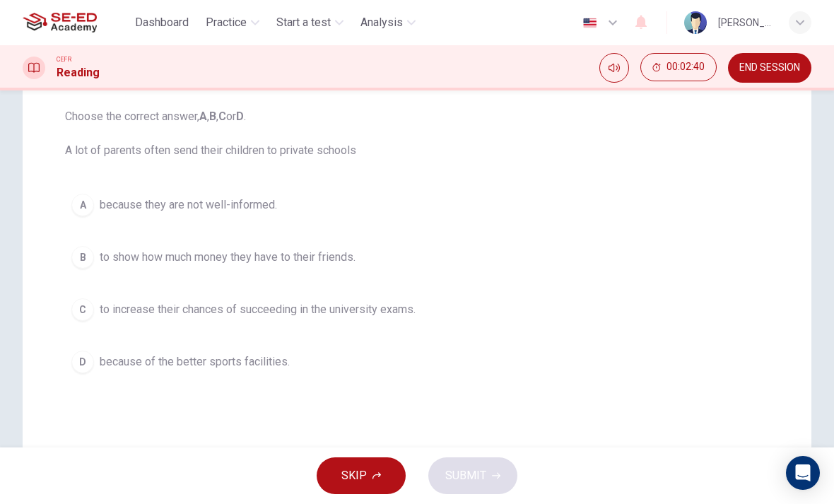
click at [193, 258] on span "to show how much money they have to their friends." at bounding box center [228, 257] width 256 height 17
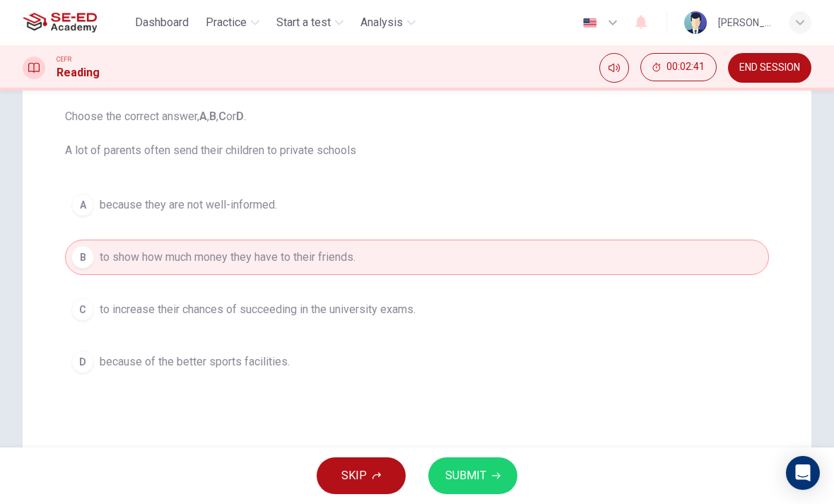
click at [464, 468] on span "SUBMIT" at bounding box center [465, 476] width 41 height 20
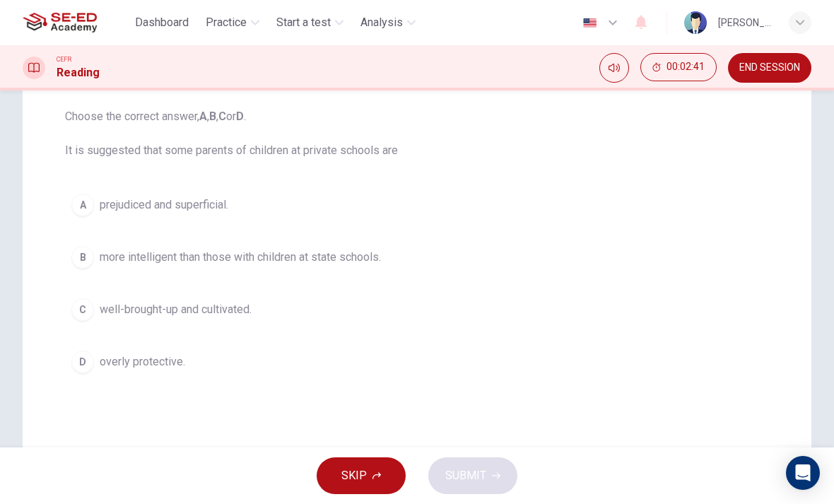
click at [170, 360] on span "overly protective." at bounding box center [142, 361] width 85 height 17
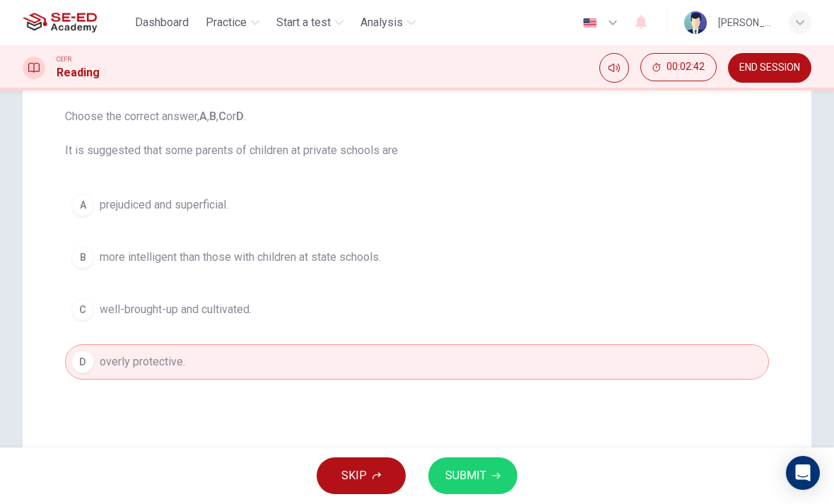
click at [492, 473] on icon "button" at bounding box center [496, 475] width 8 height 8
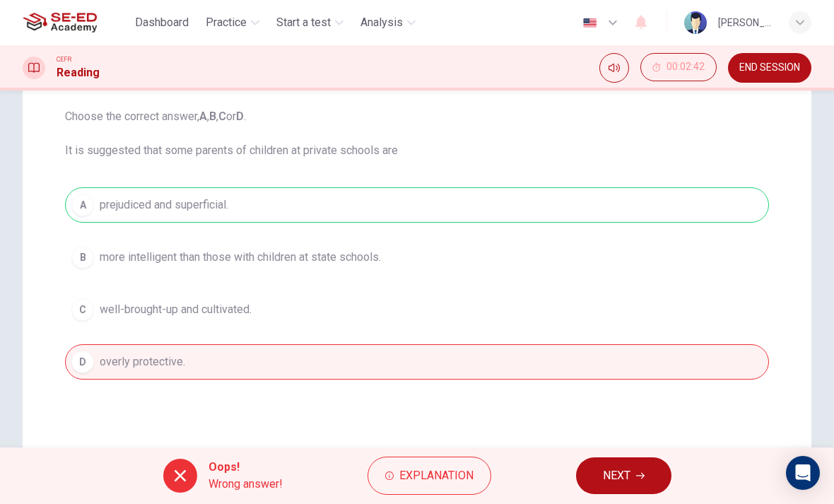
click at [606, 482] on span "NEXT" at bounding box center [617, 476] width 28 height 20
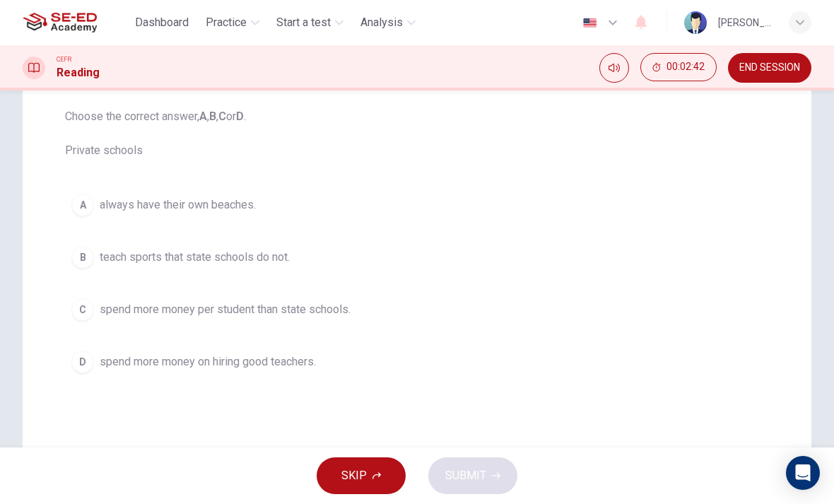
click at [230, 254] on span "teach sports that state schools do not." at bounding box center [195, 257] width 190 height 17
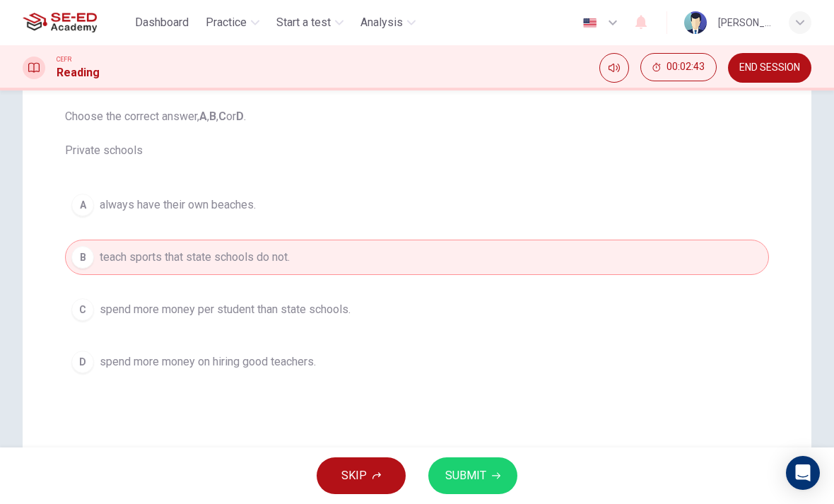
click at [480, 484] on span "SUBMIT" at bounding box center [465, 476] width 41 height 20
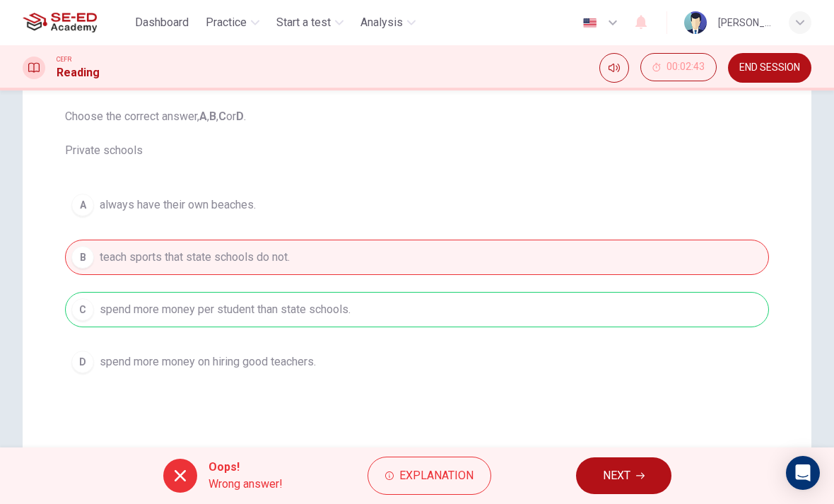
click at [605, 476] on span "NEXT" at bounding box center [617, 476] width 28 height 20
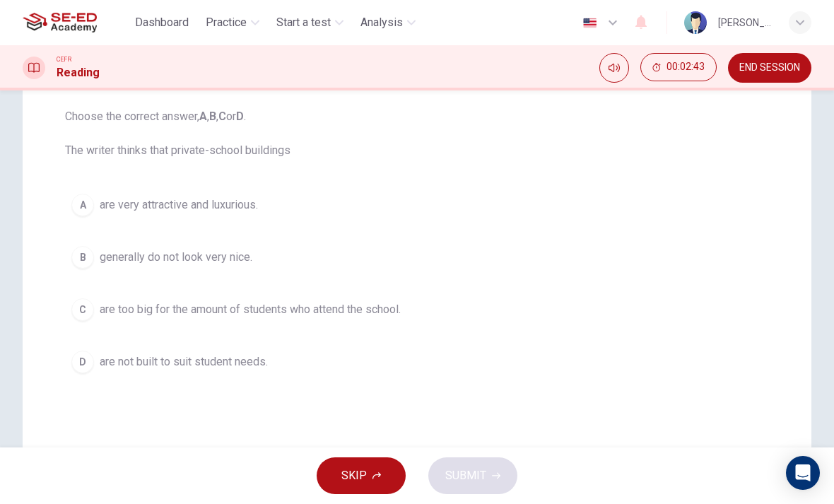
click at [296, 321] on button "C are too big for the amount of students who attend the school." at bounding box center [417, 309] width 704 height 35
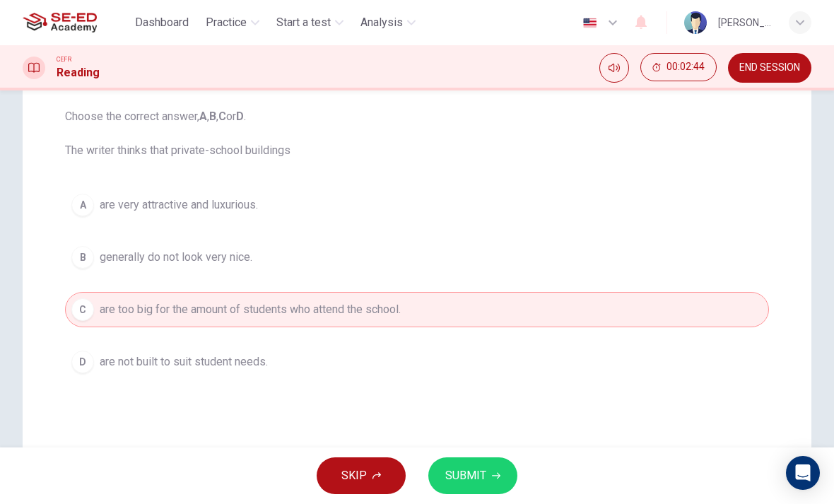
click at [532, 468] on div "SKIP SUBMIT" at bounding box center [417, 475] width 834 height 57
click at [480, 466] on span "SUBMIT" at bounding box center [465, 476] width 41 height 20
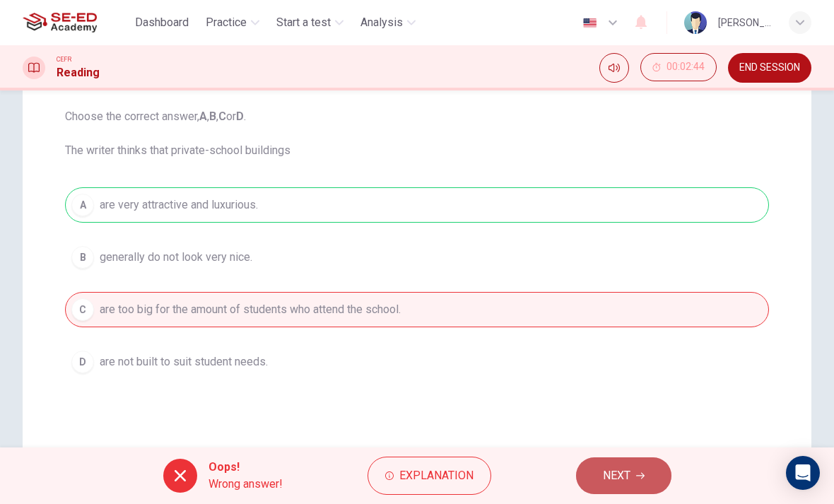
click at [618, 479] on span "NEXT" at bounding box center [617, 476] width 28 height 20
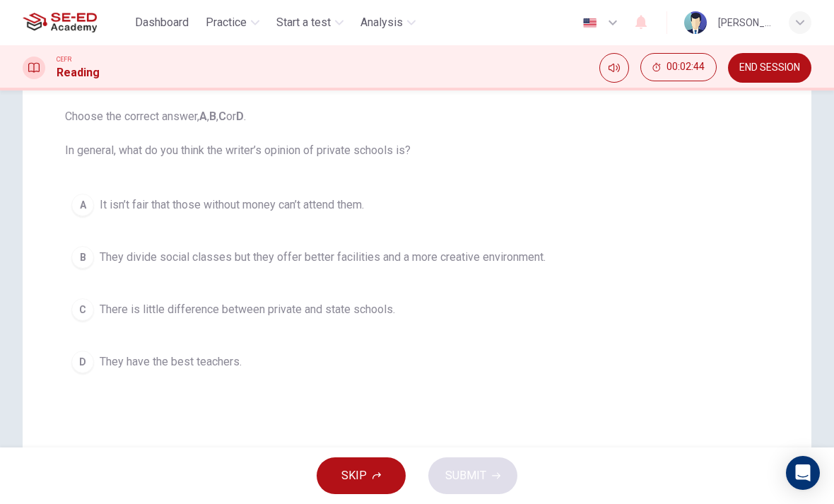
click at [254, 196] on button "A It isn’t fair that those without money can’t attend them." at bounding box center [417, 204] width 704 height 35
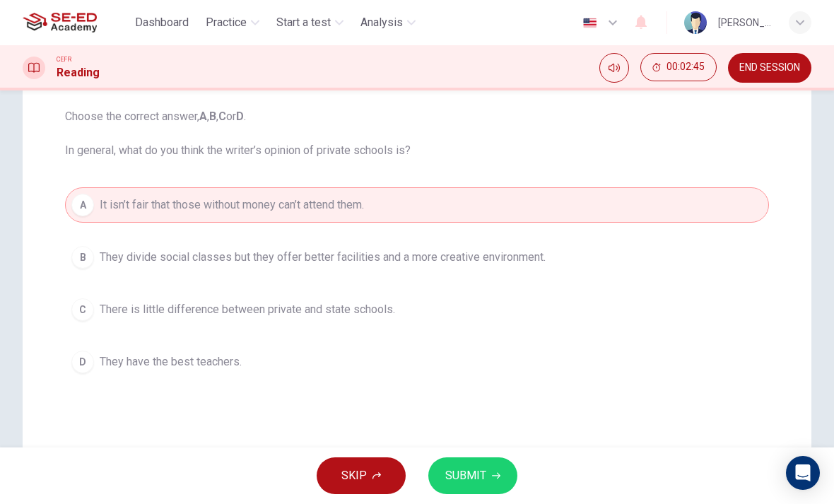
click at [469, 465] on button "SUBMIT" at bounding box center [472, 475] width 89 height 37
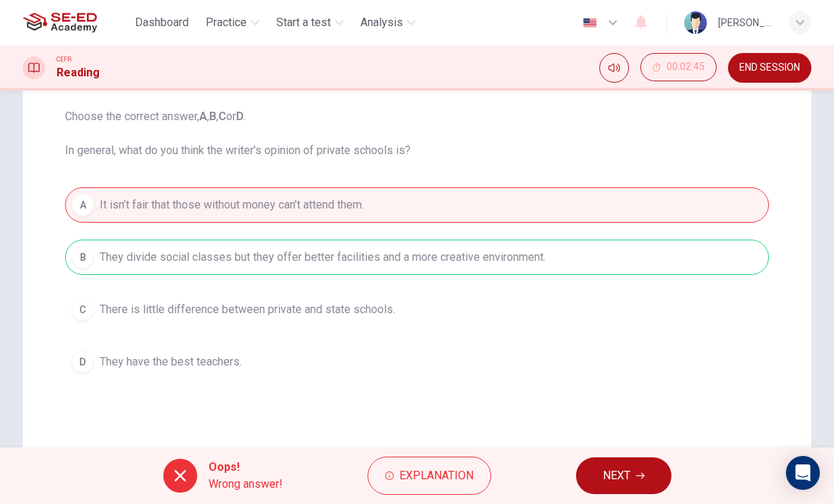
click at [593, 458] on button "NEXT" at bounding box center [623, 475] width 95 height 37
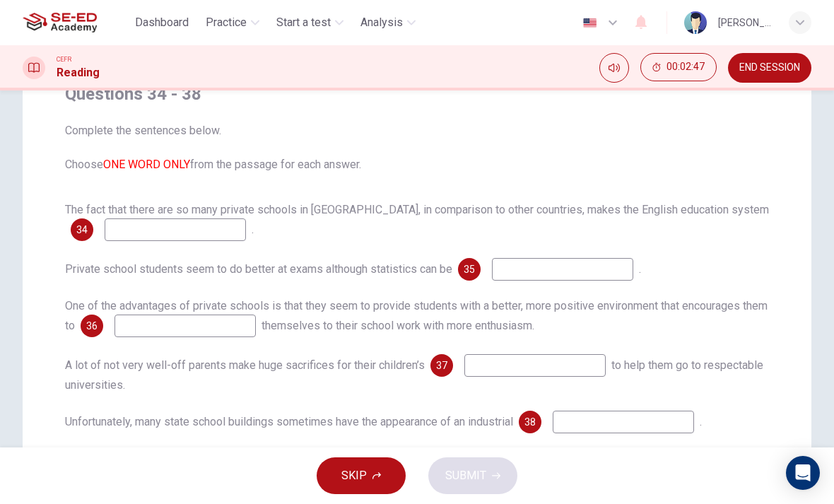
scroll to position [130, 0]
click at [613, 273] on input at bounding box center [562, 268] width 141 height 23
